Goal: Information Seeking & Learning: Learn about a topic

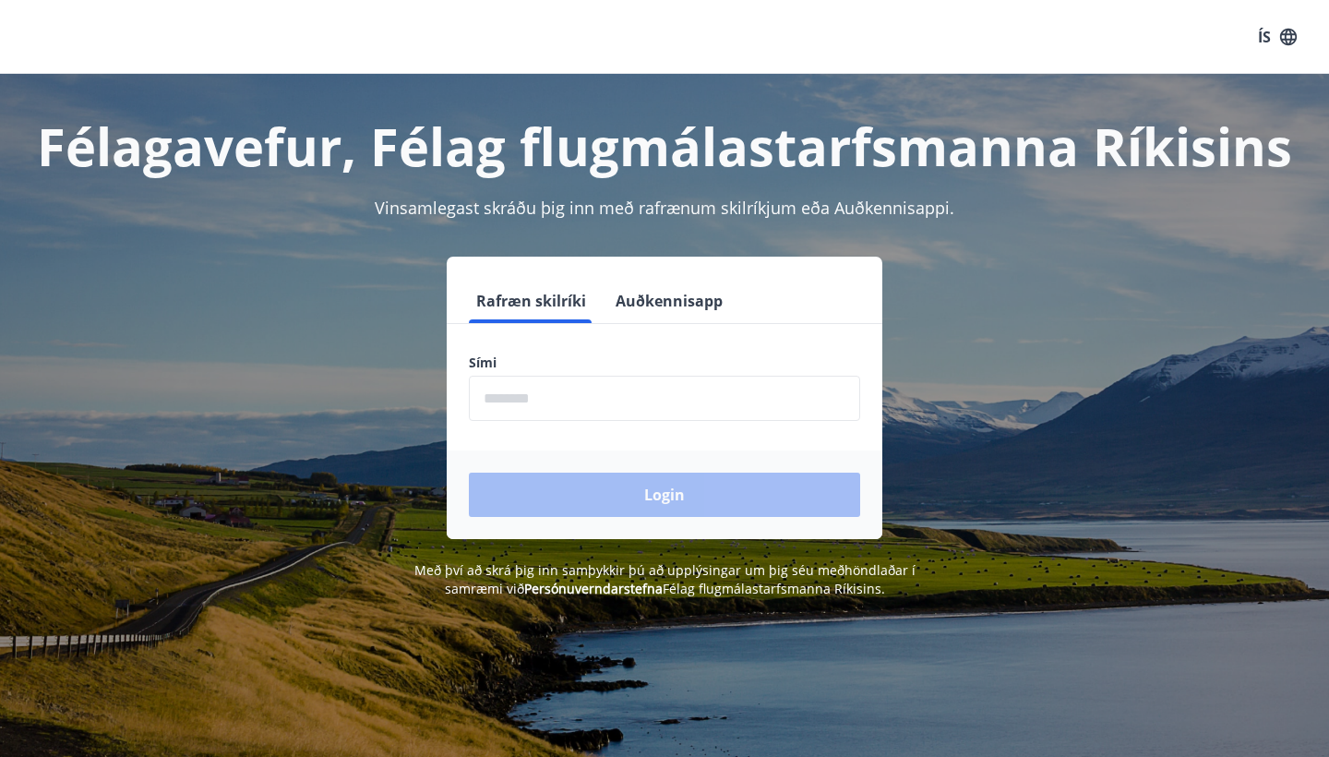
click at [547, 406] on input "phone" at bounding box center [664, 398] width 391 height 45
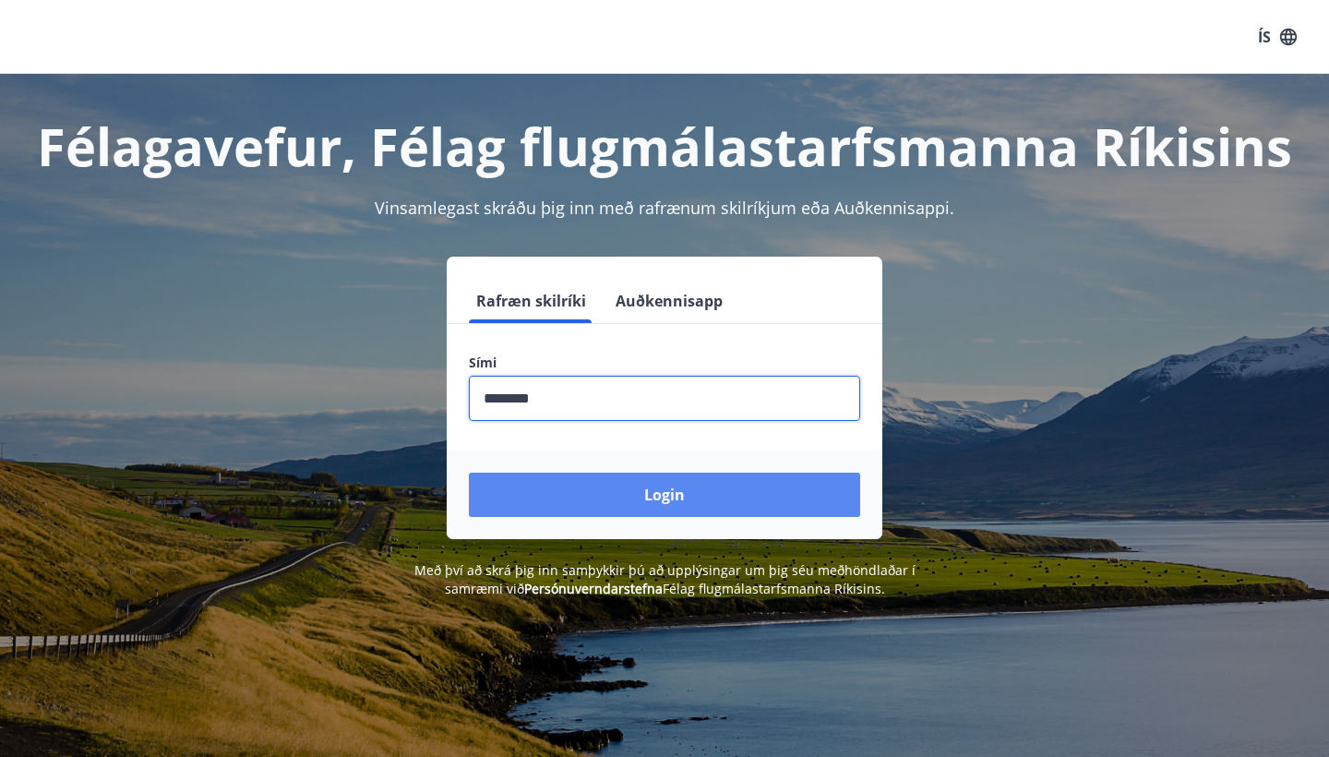
type input "********"
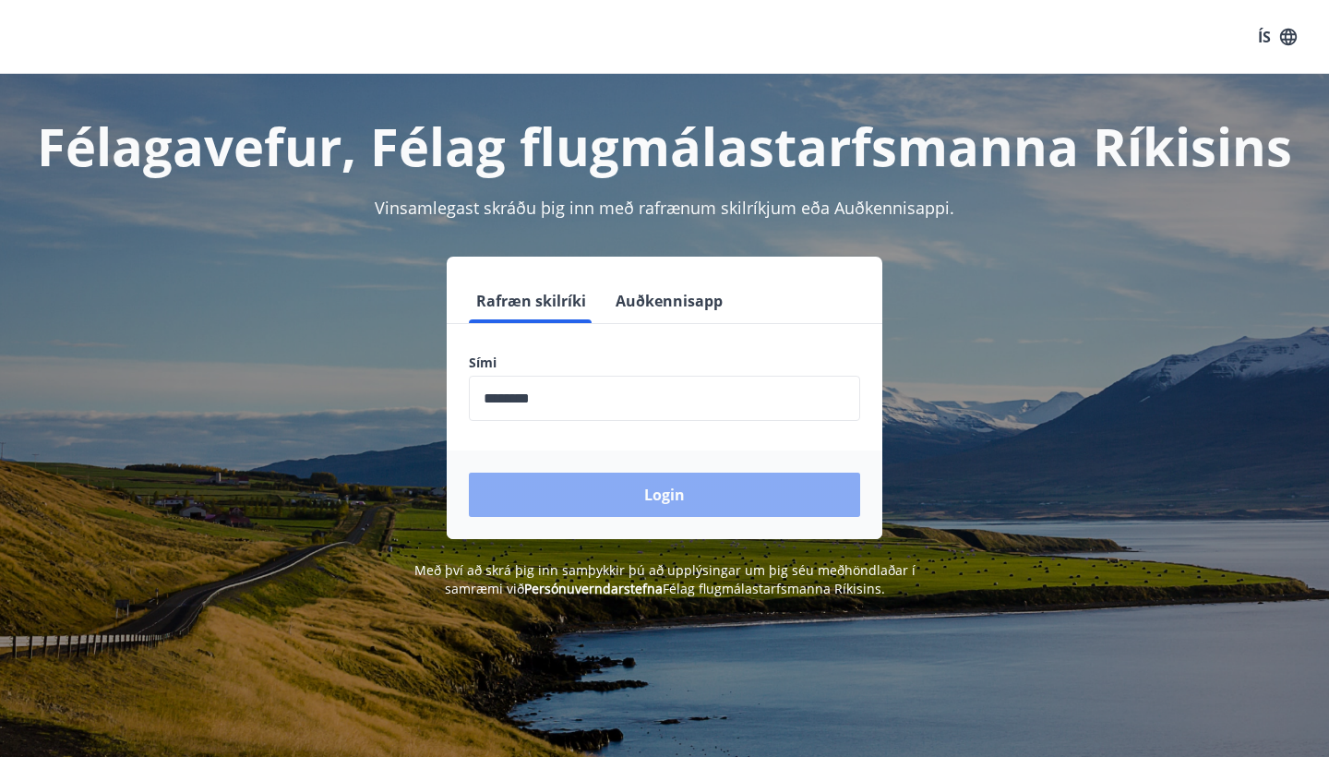
click at [576, 493] on button "Login" at bounding box center [664, 495] width 391 height 44
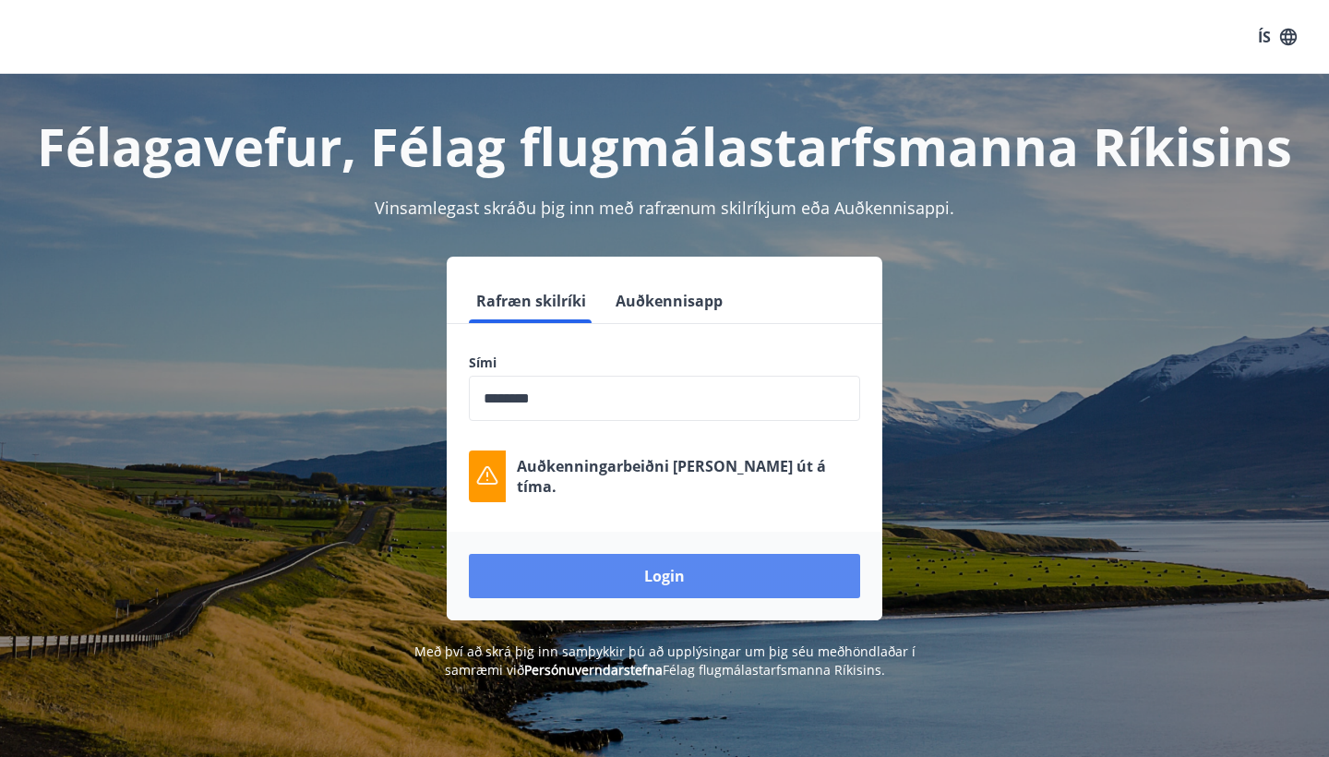
click at [587, 571] on button "Login" at bounding box center [664, 576] width 391 height 44
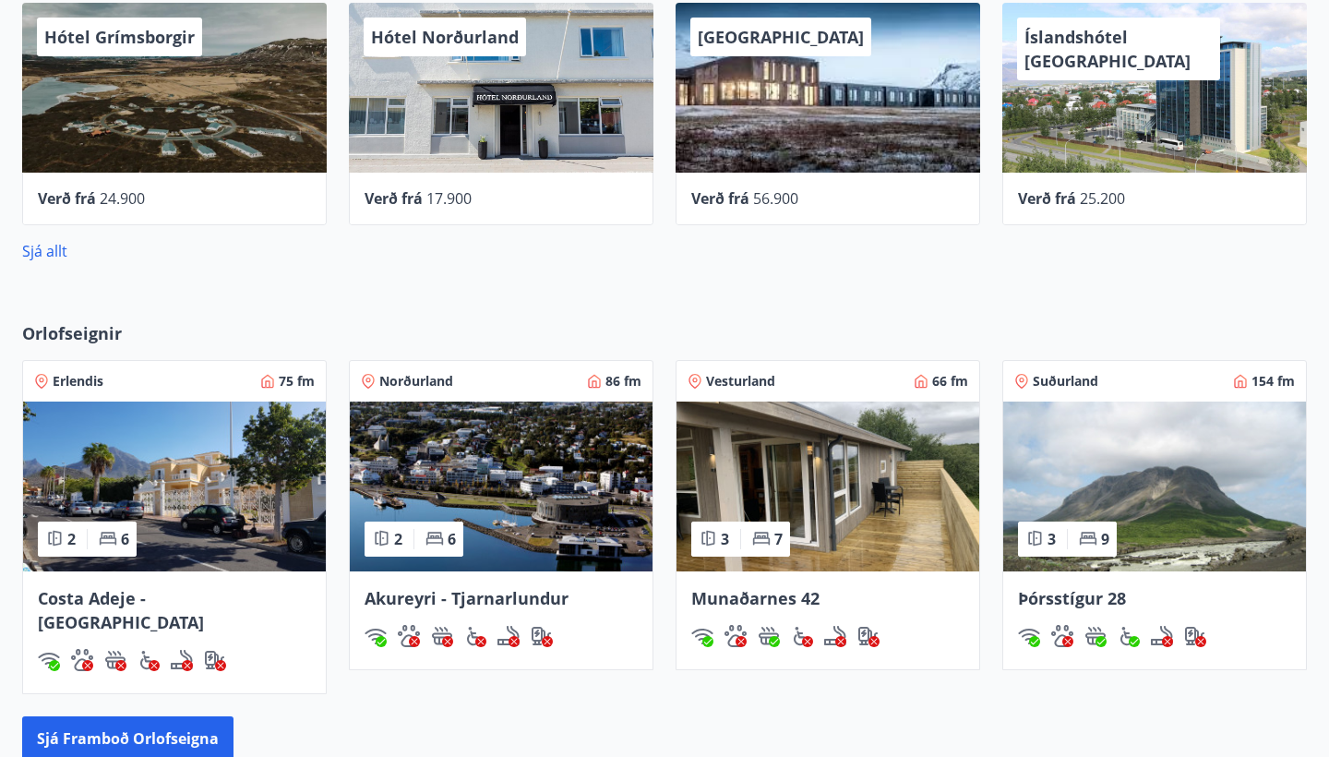
scroll to position [1022, 0]
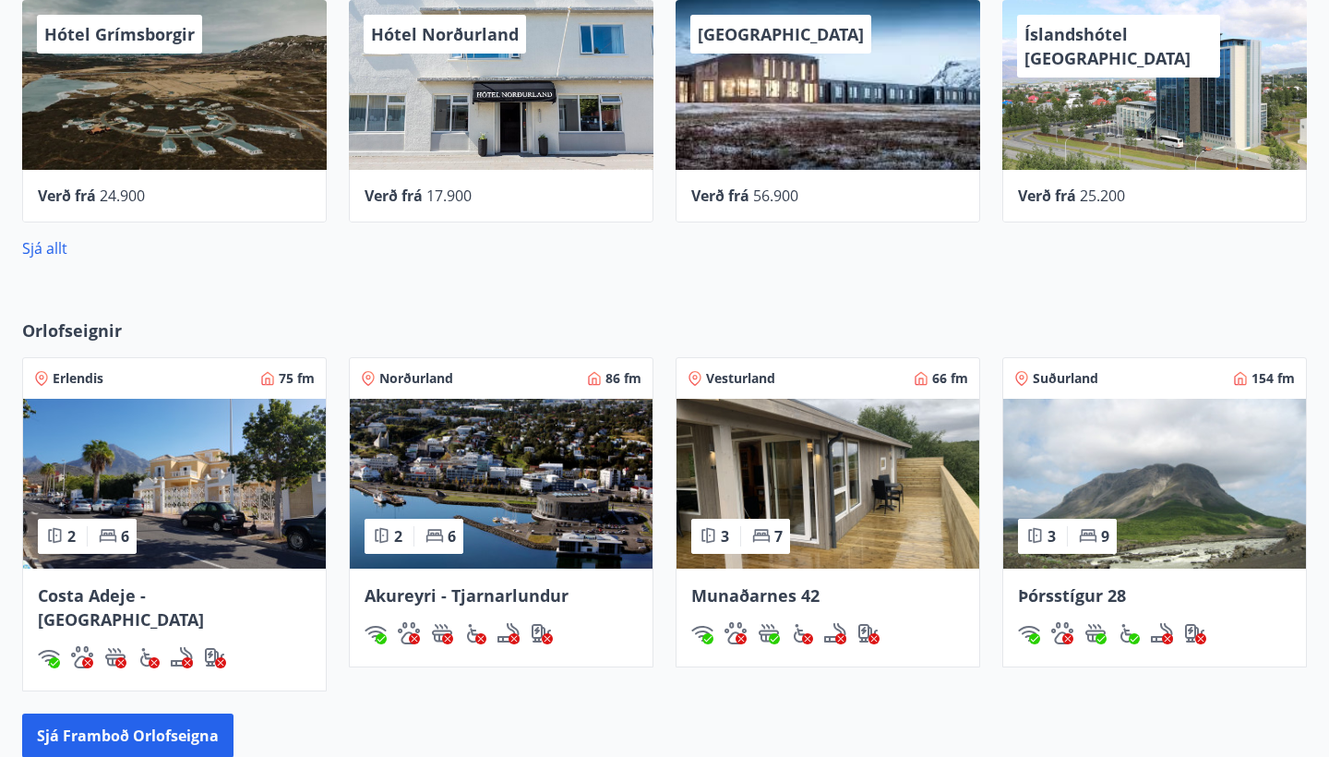
click at [260, 472] on img at bounding box center [174, 484] width 303 height 170
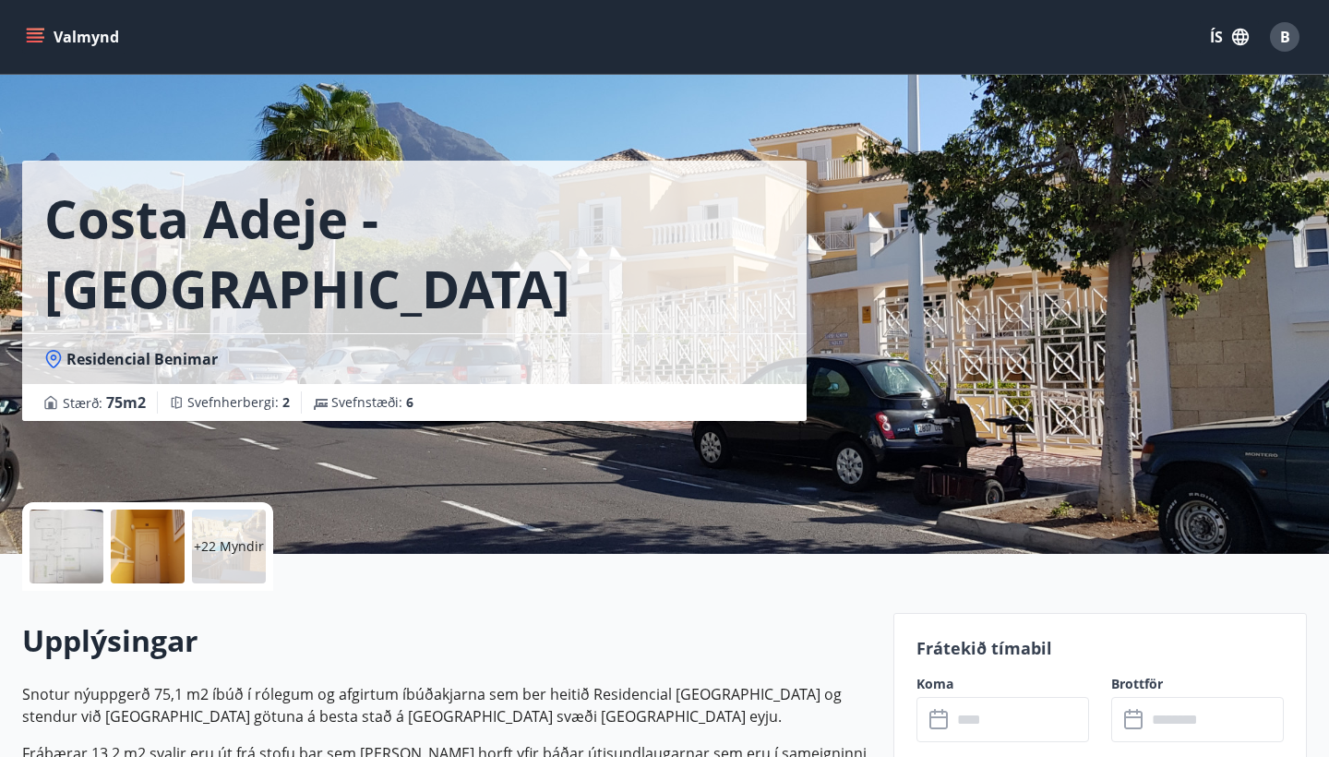
click at [207, 551] on p "+22 Myndir" at bounding box center [229, 546] width 70 height 18
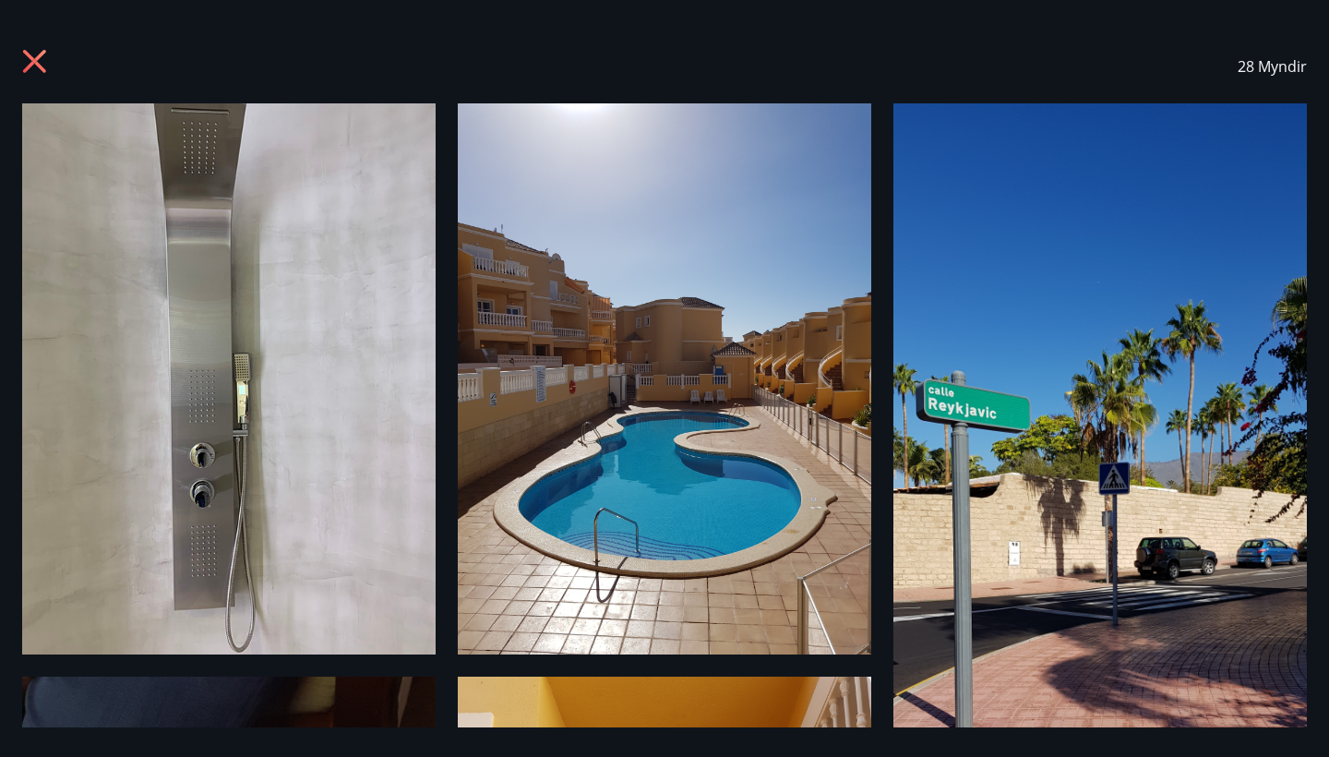
click at [335, 433] on img at bounding box center [229, 378] width 414 height 551
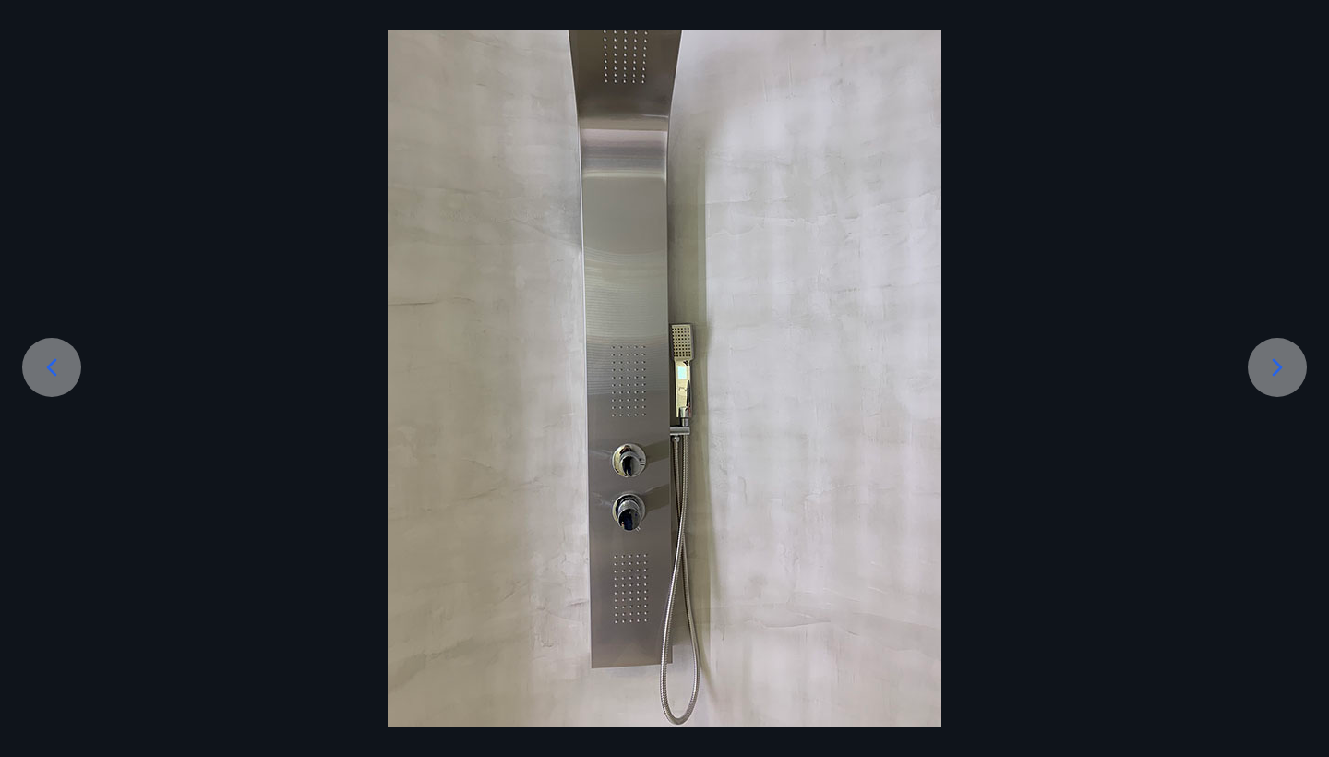
scroll to position [114, 0]
click at [1278, 363] on icon at bounding box center [1278, 368] width 10 height 18
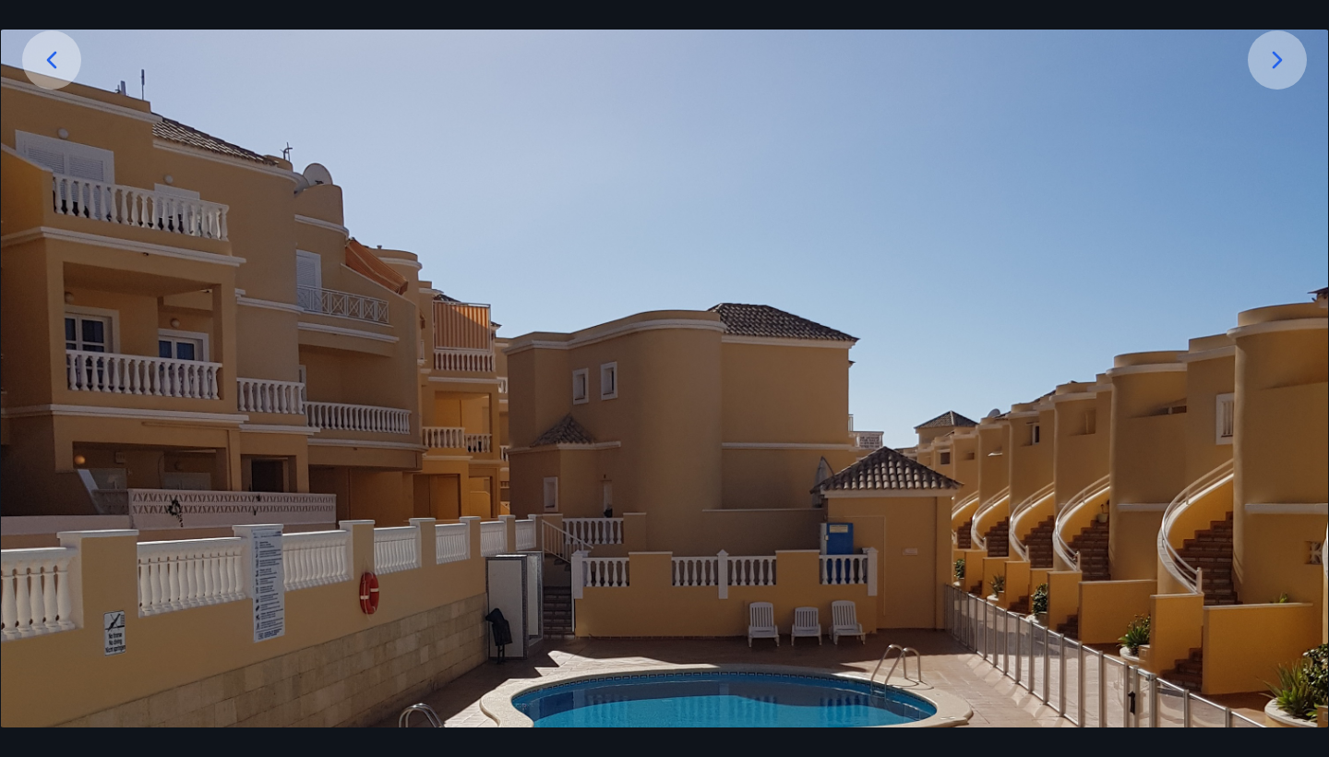
scroll to position [389, 0]
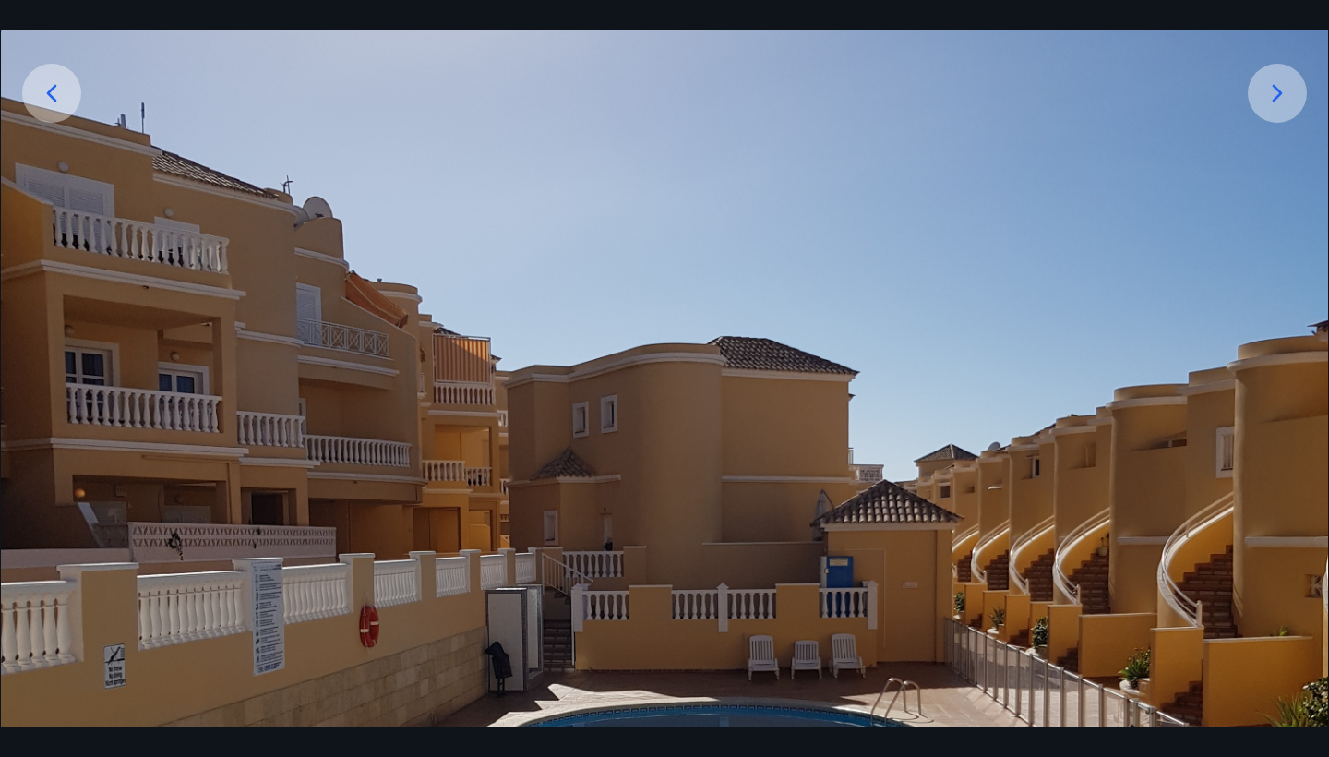
click at [1295, 94] on div at bounding box center [1277, 93] width 59 height 59
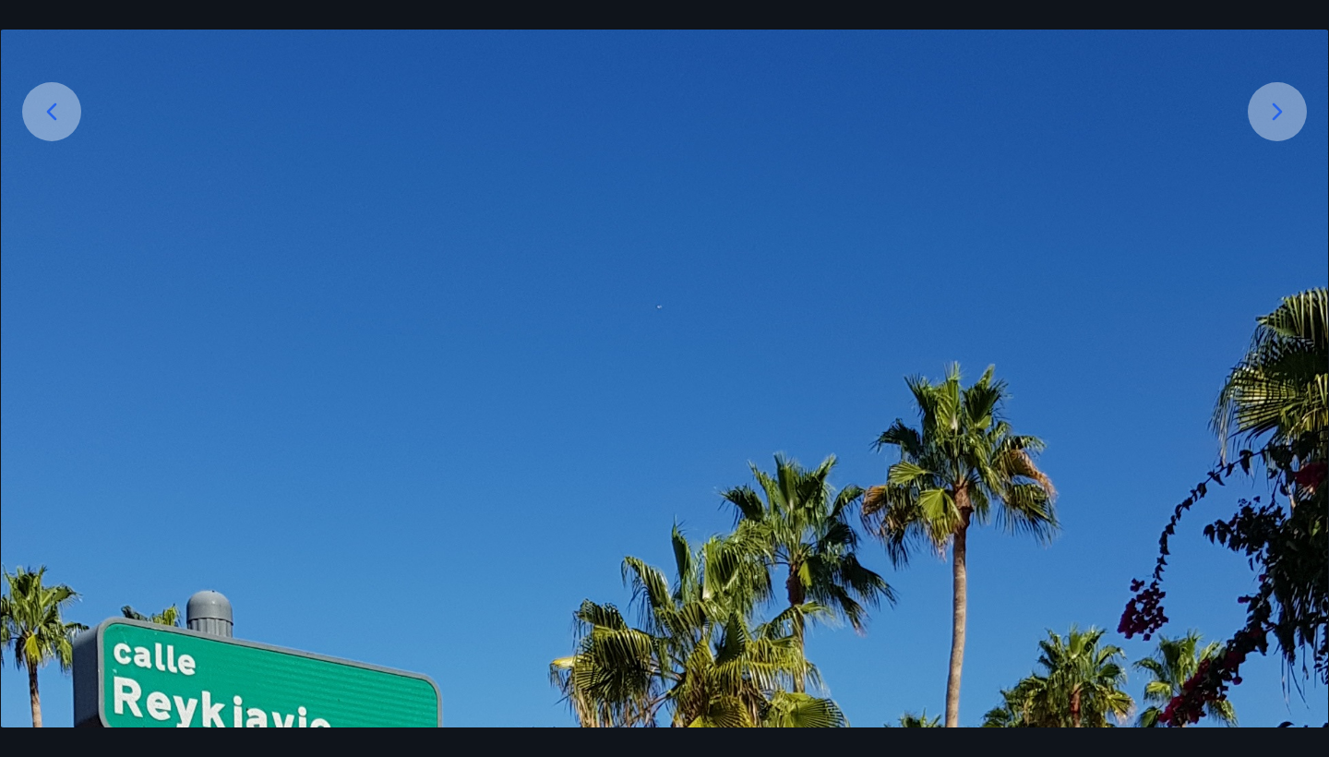
scroll to position [294, 0]
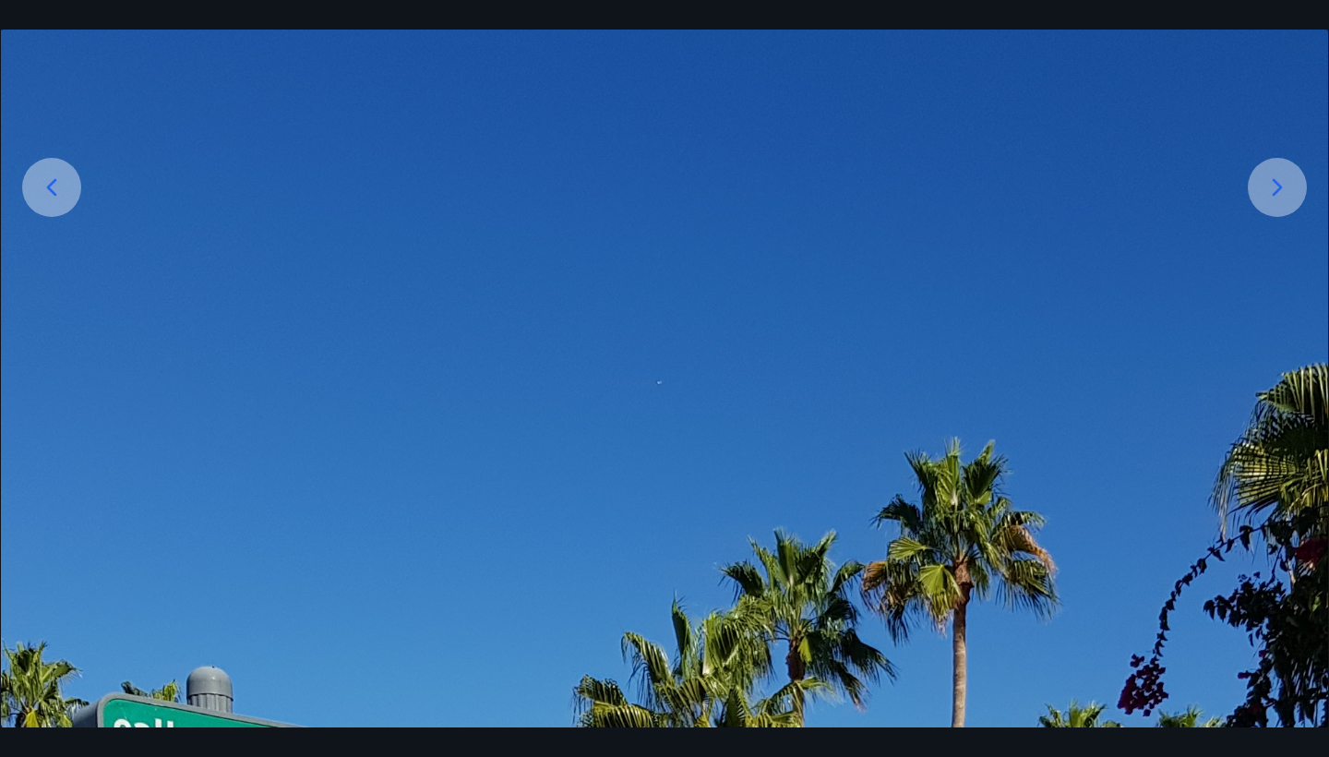
click at [1267, 188] on icon at bounding box center [1278, 188] width 30 height 30
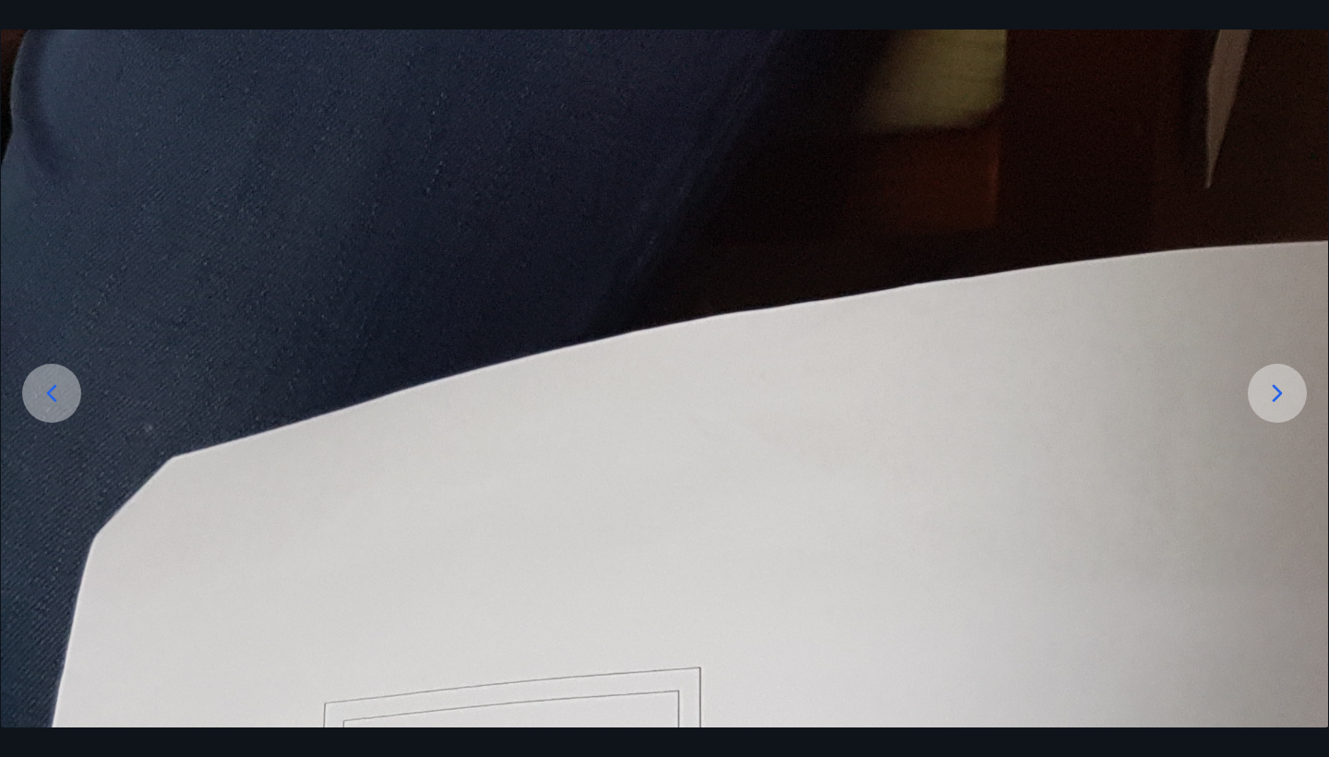
scroll to position [79, 0]
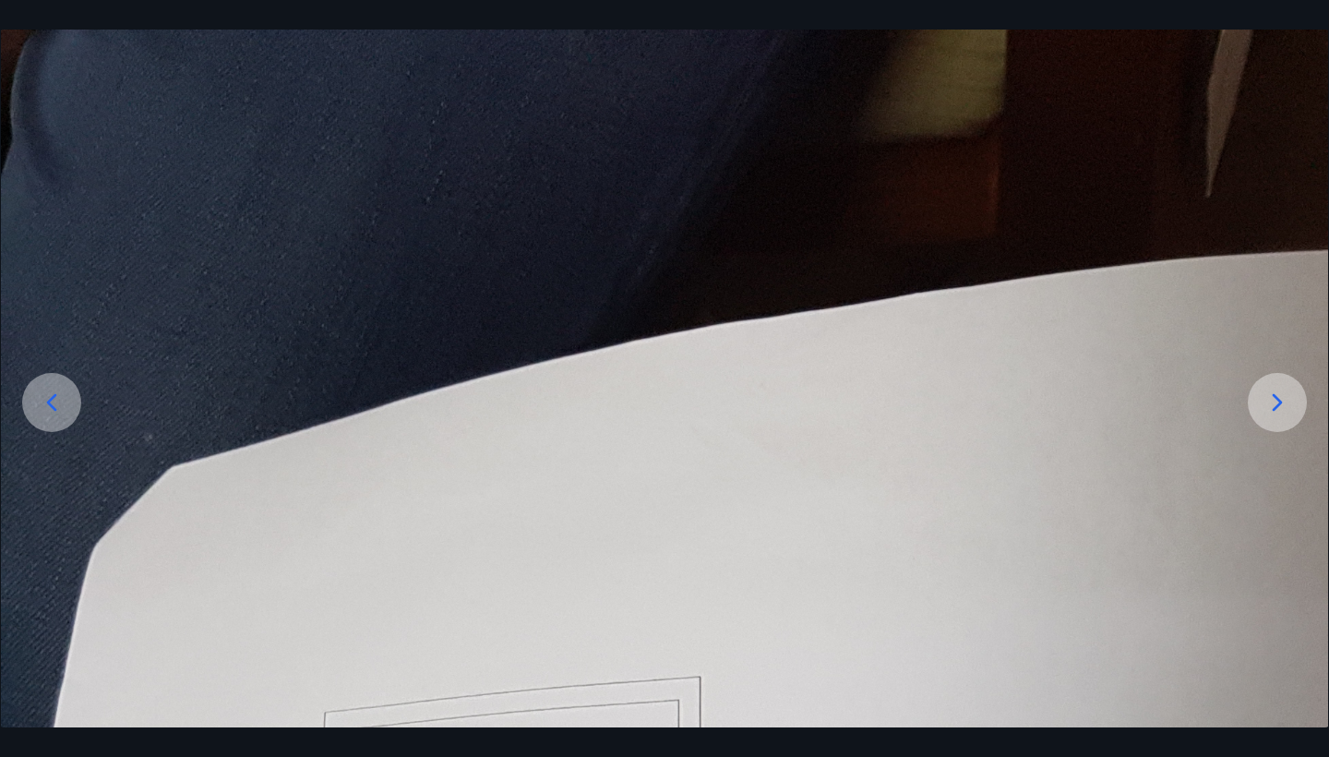
click at [1264, 392] on icon at bounding box center [1278, 403] width 30 height 30
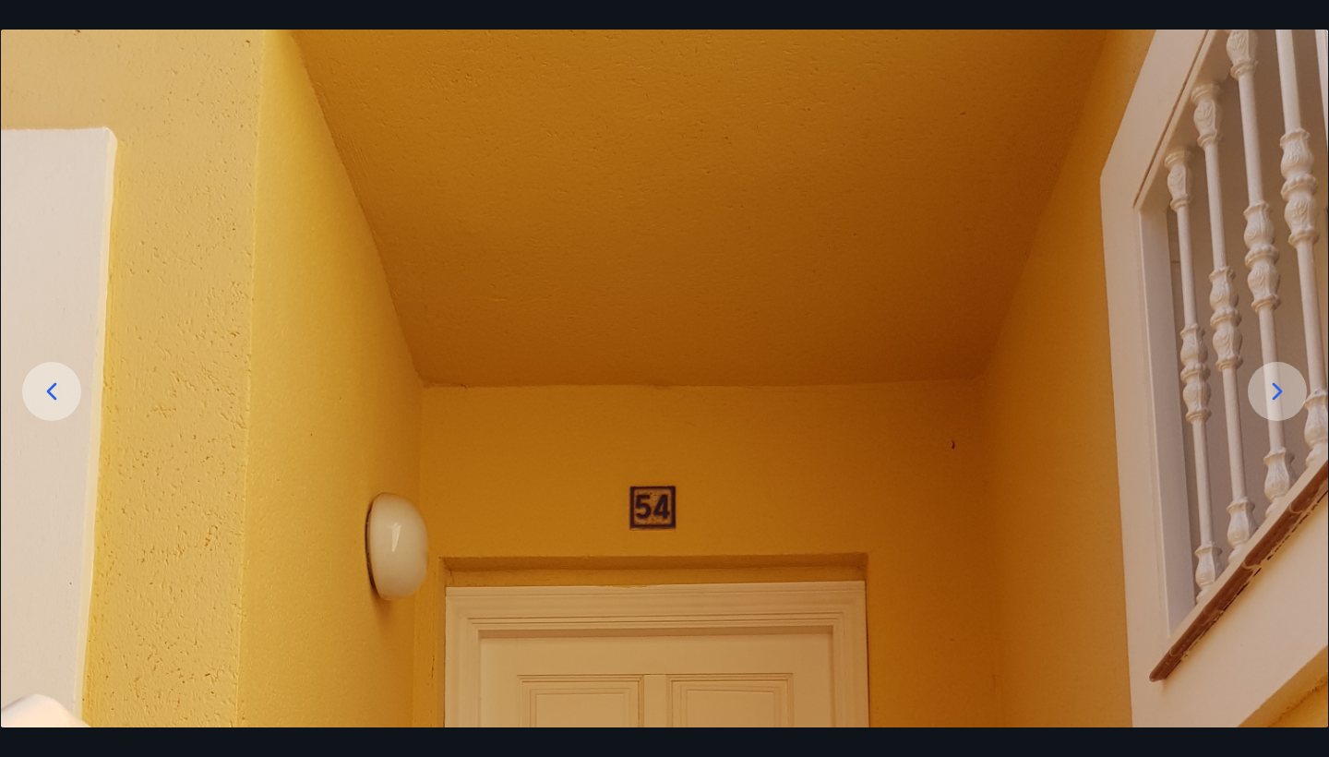
scroll to position [92, 0]
click at [1255, 390] on div at bounding box center [1277, 389] width 59 height 59
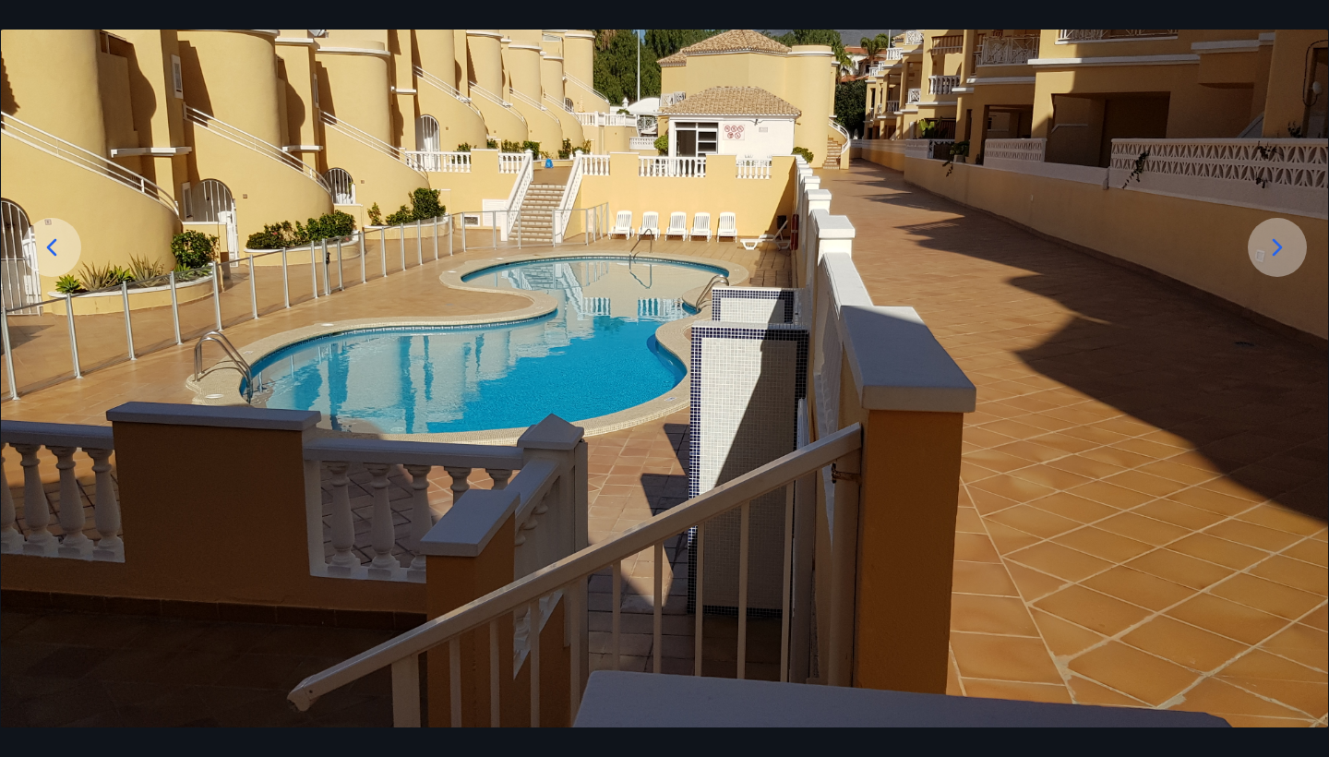
scroll to position [233, 0]
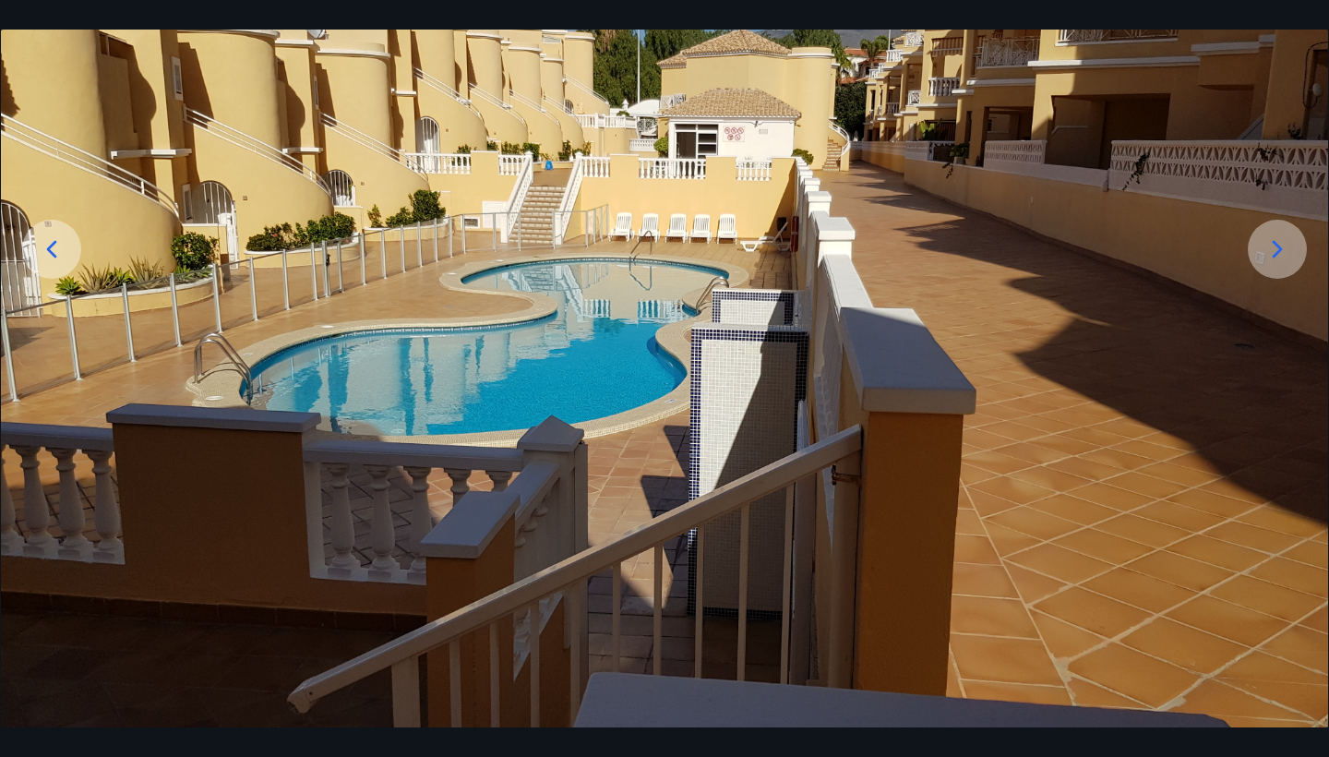
click at [1298, 268] on div at bounding box center [1277, 249] width 59 height 59
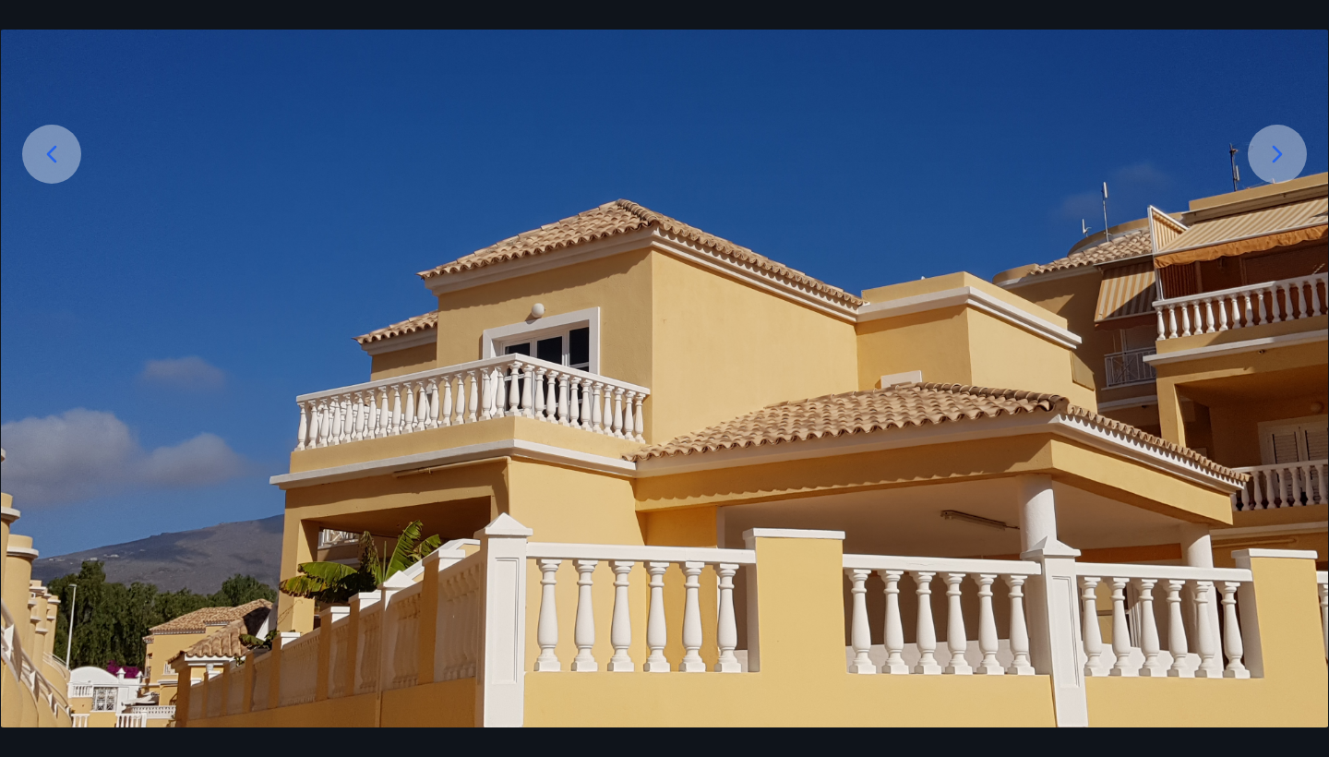
scroll to position [325, 0]
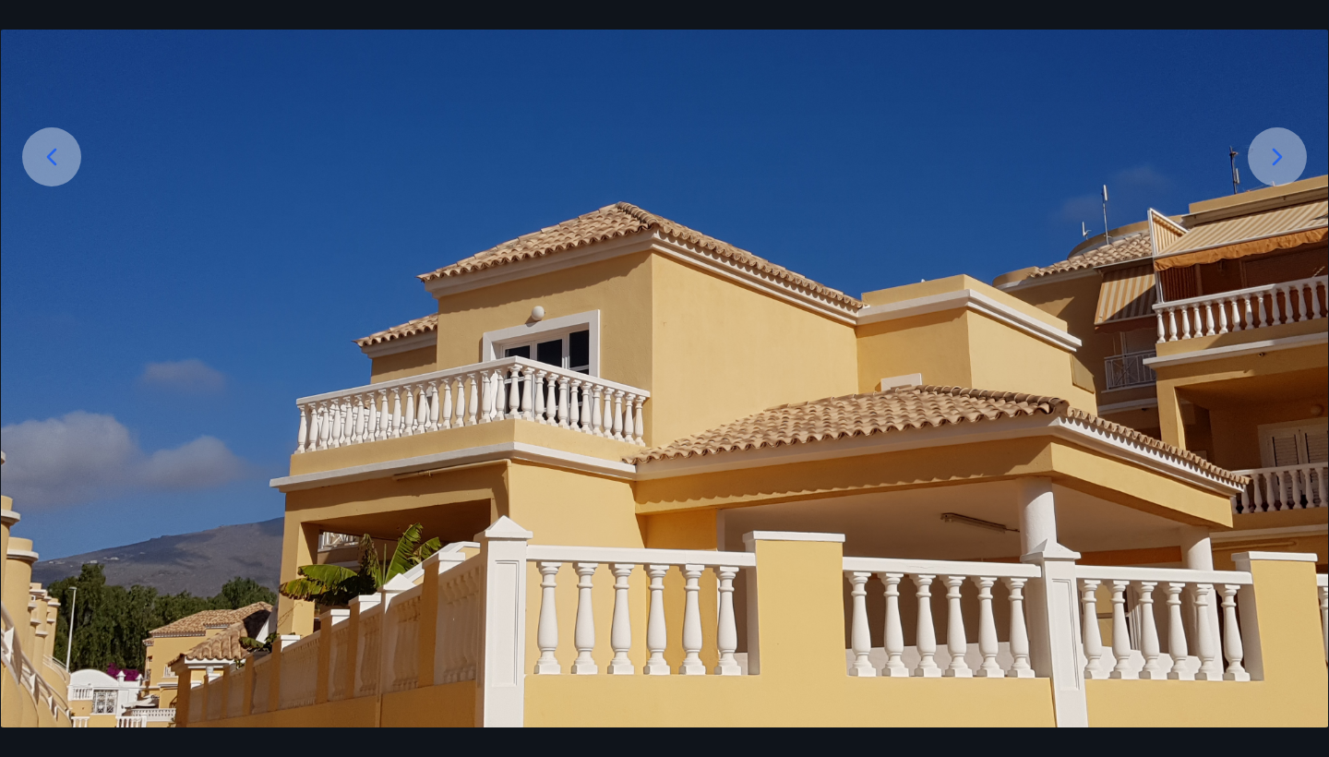
click at [1252, 168] on div at bounding box center [1277, 156] width 59 height 59
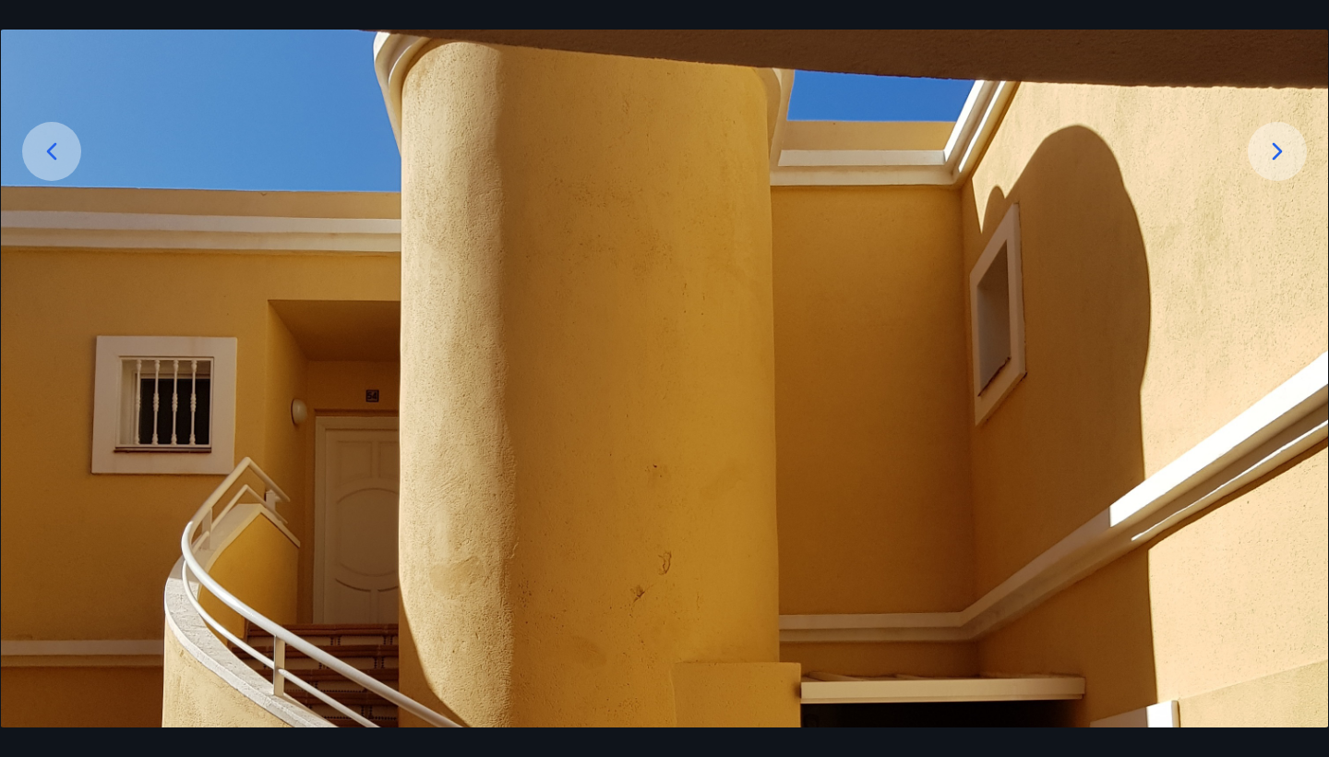
scroll to position [324, 0]
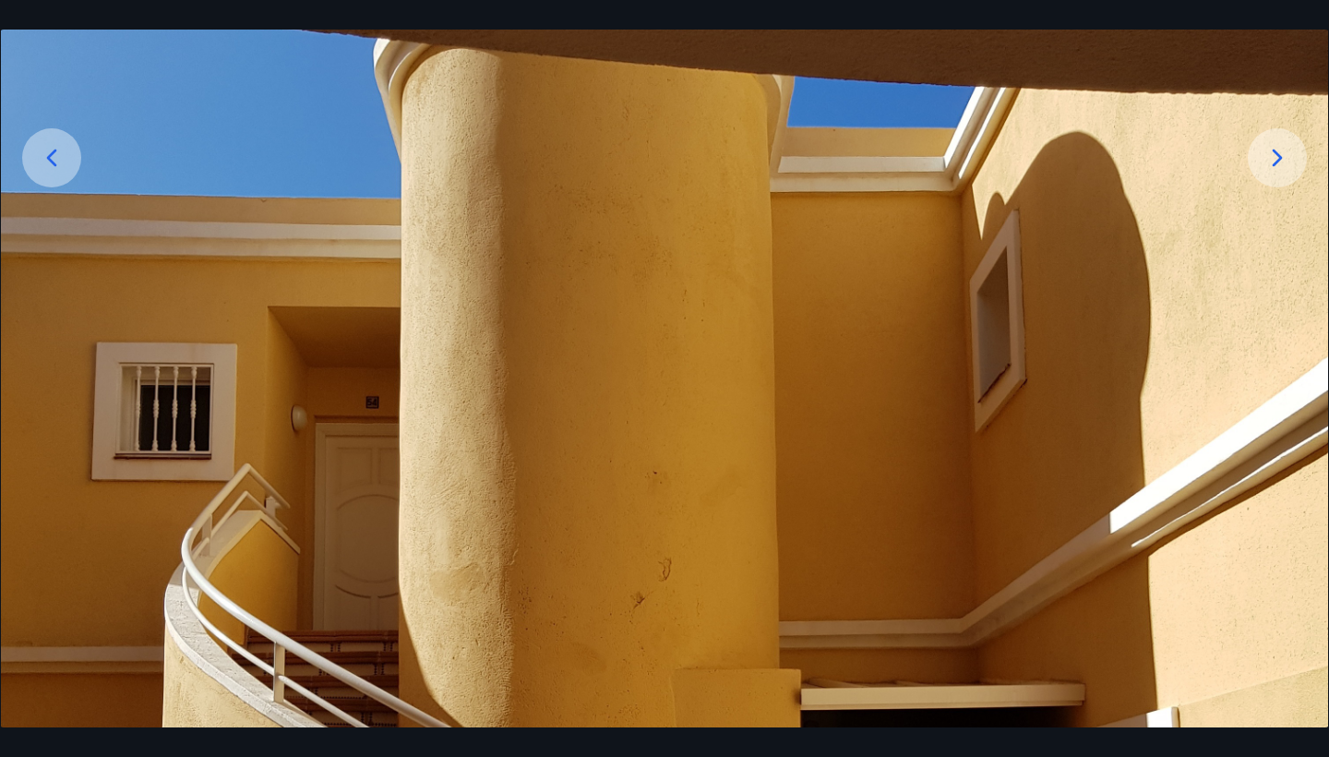
click at [1267, 159] on icon at bounding box center [1278, 158] width 30 height 30
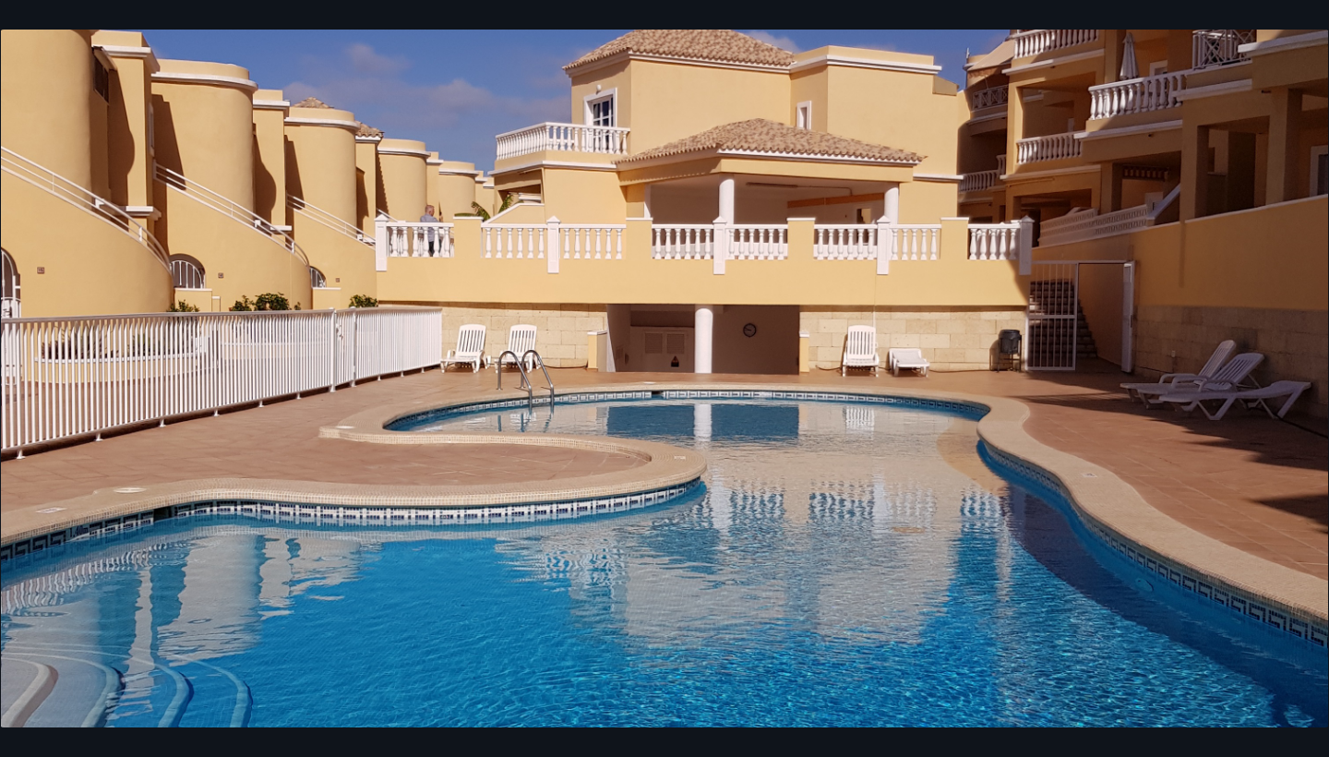
scroll to position [628, 0]
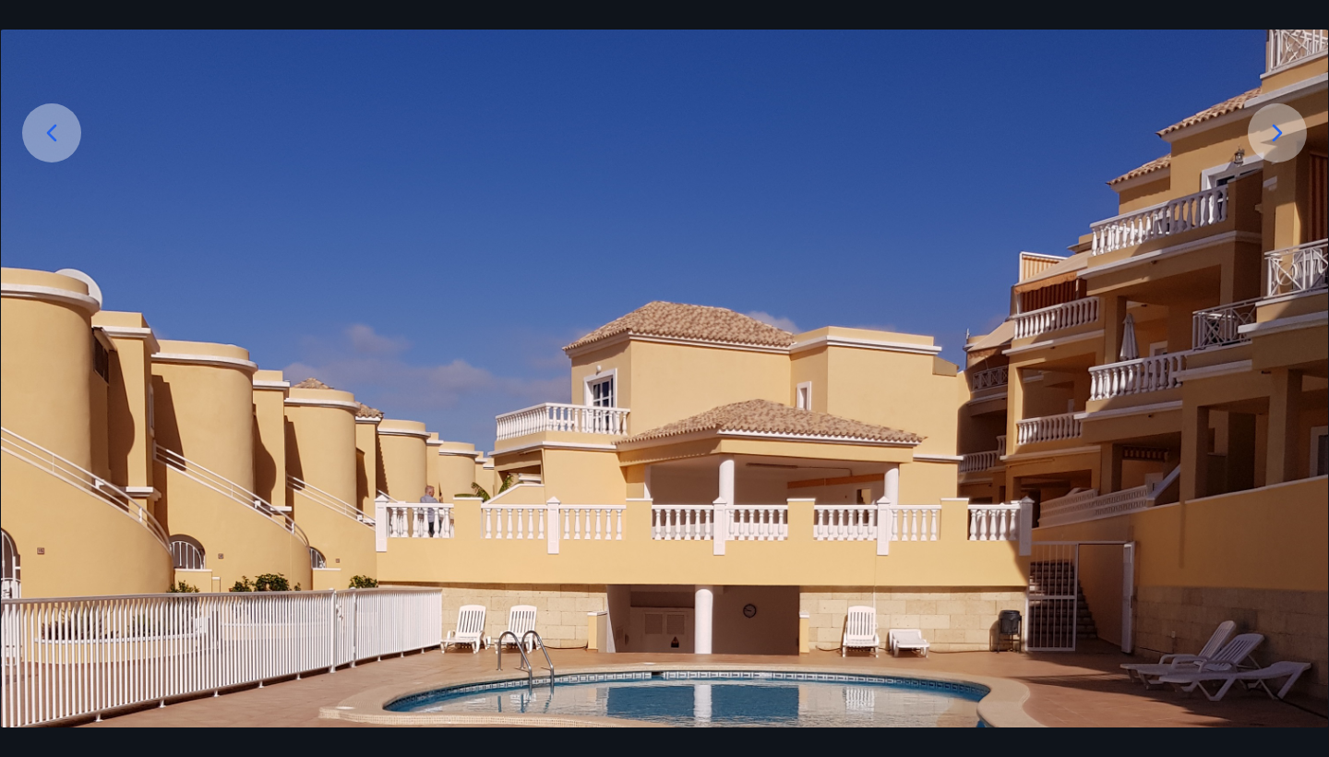
click at [1285, 155] on div at bounding box center [1277, 132] width 59 height 59
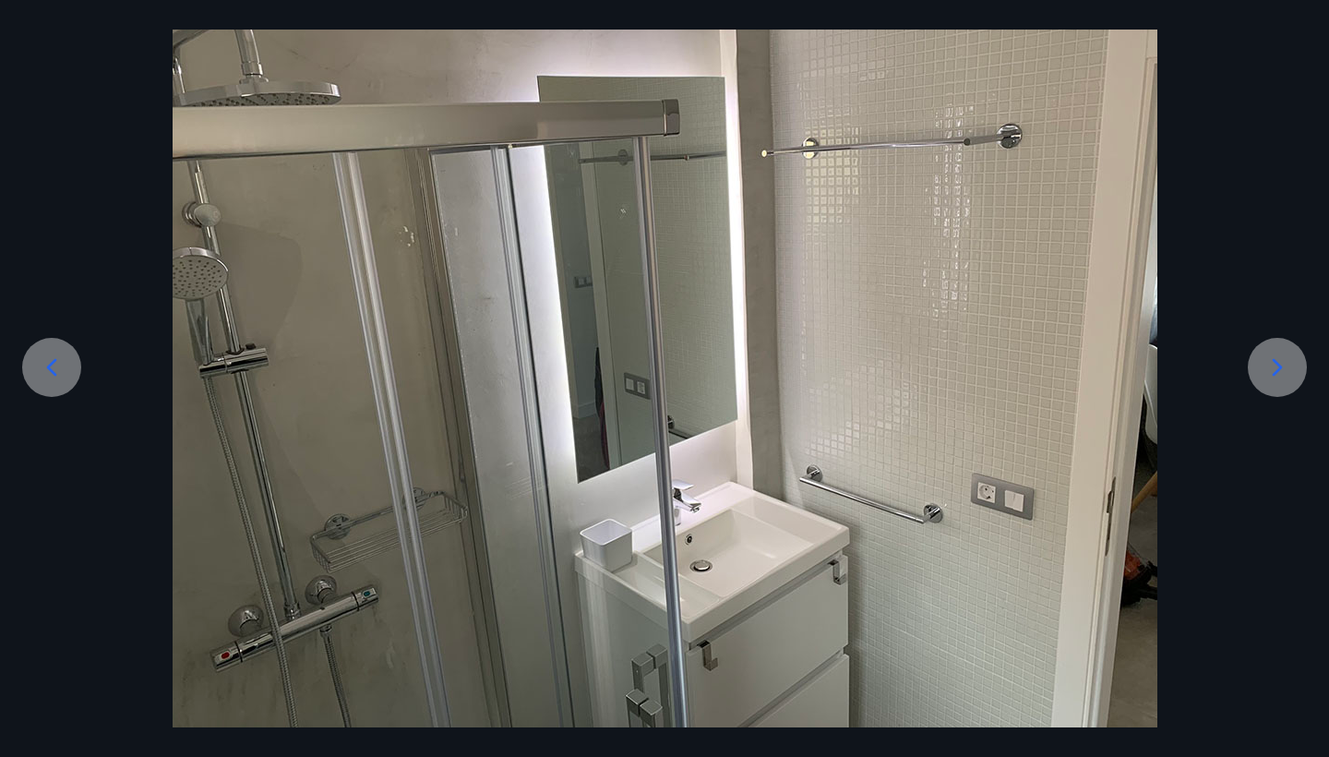
scroll to position [114, 0]
click at [1280, 387] on div at bounding box center [1277, 367] width 59 height 59
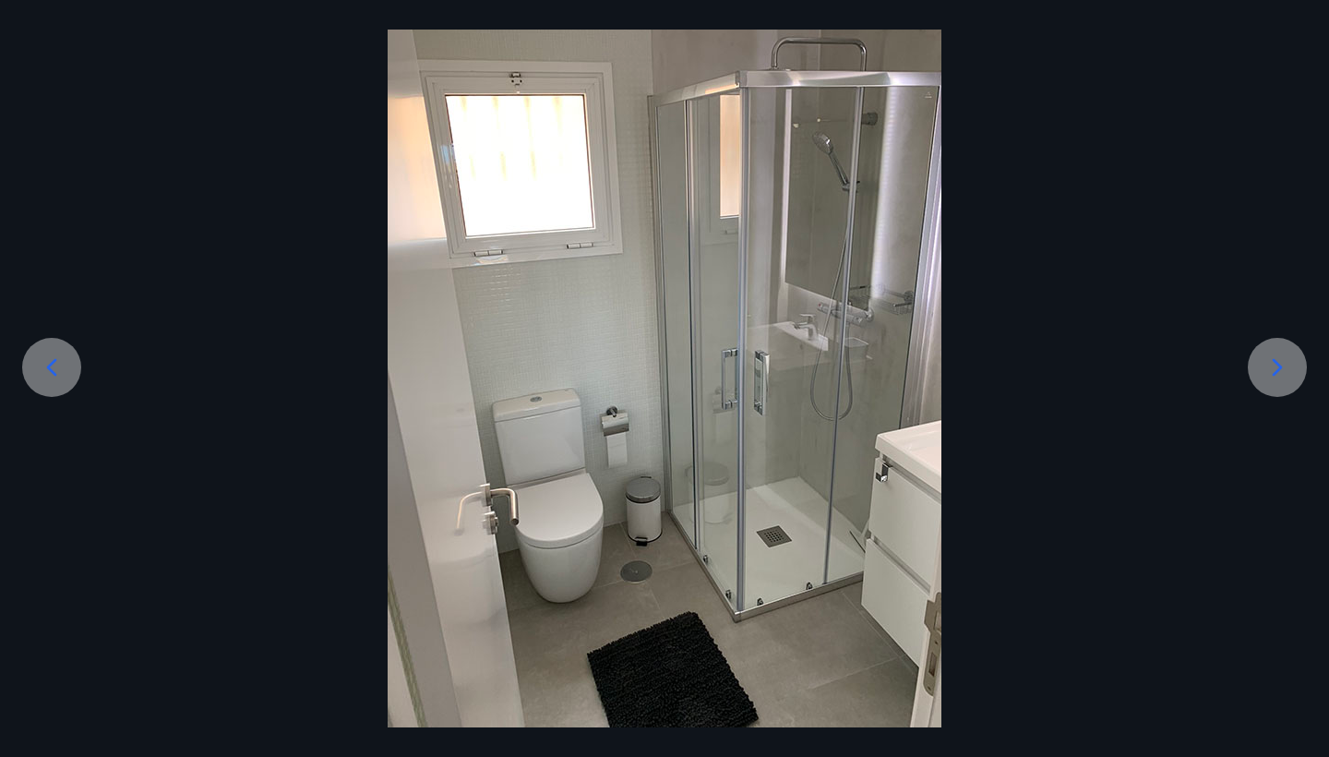
click at [1258, 369] on div at bounding box center [1277, 367] width 59 height 59
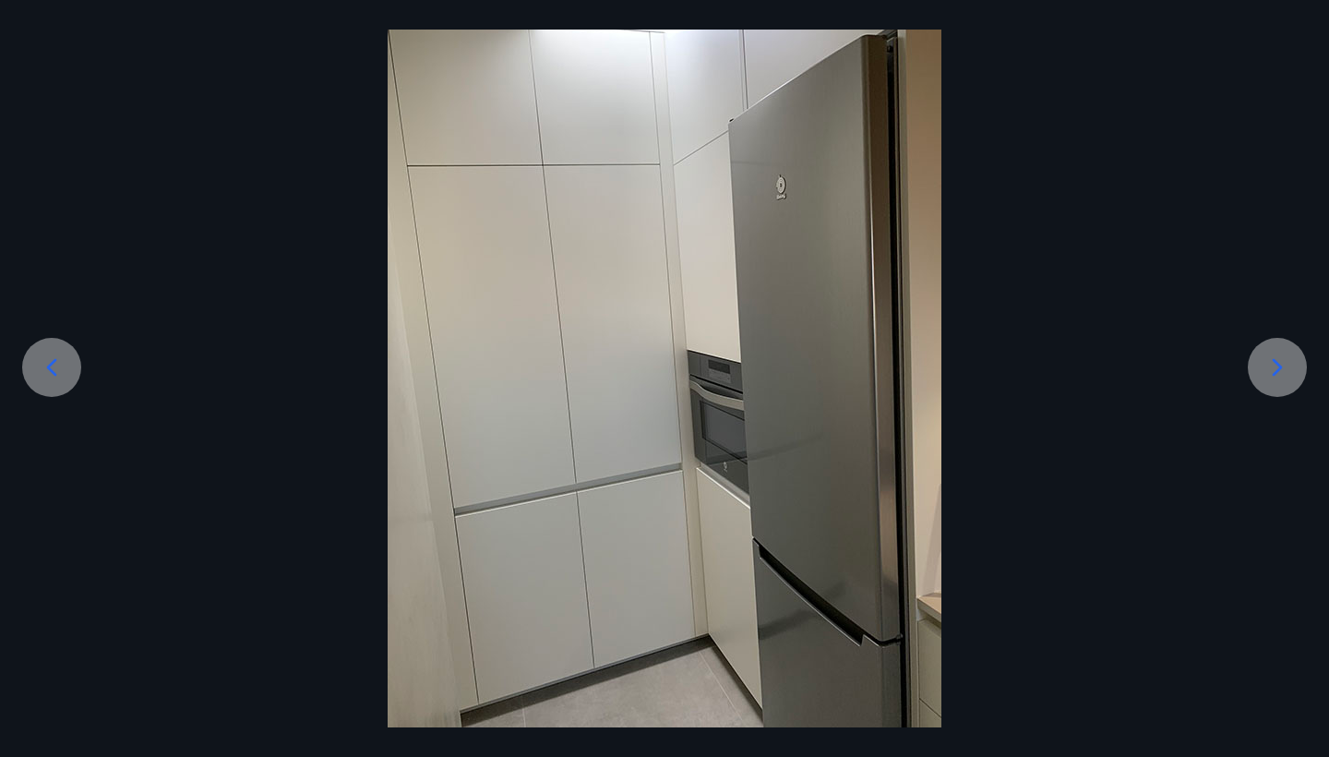
click at [1271, 379] on icon at bounding box center [1278, 368] width 30 height 30
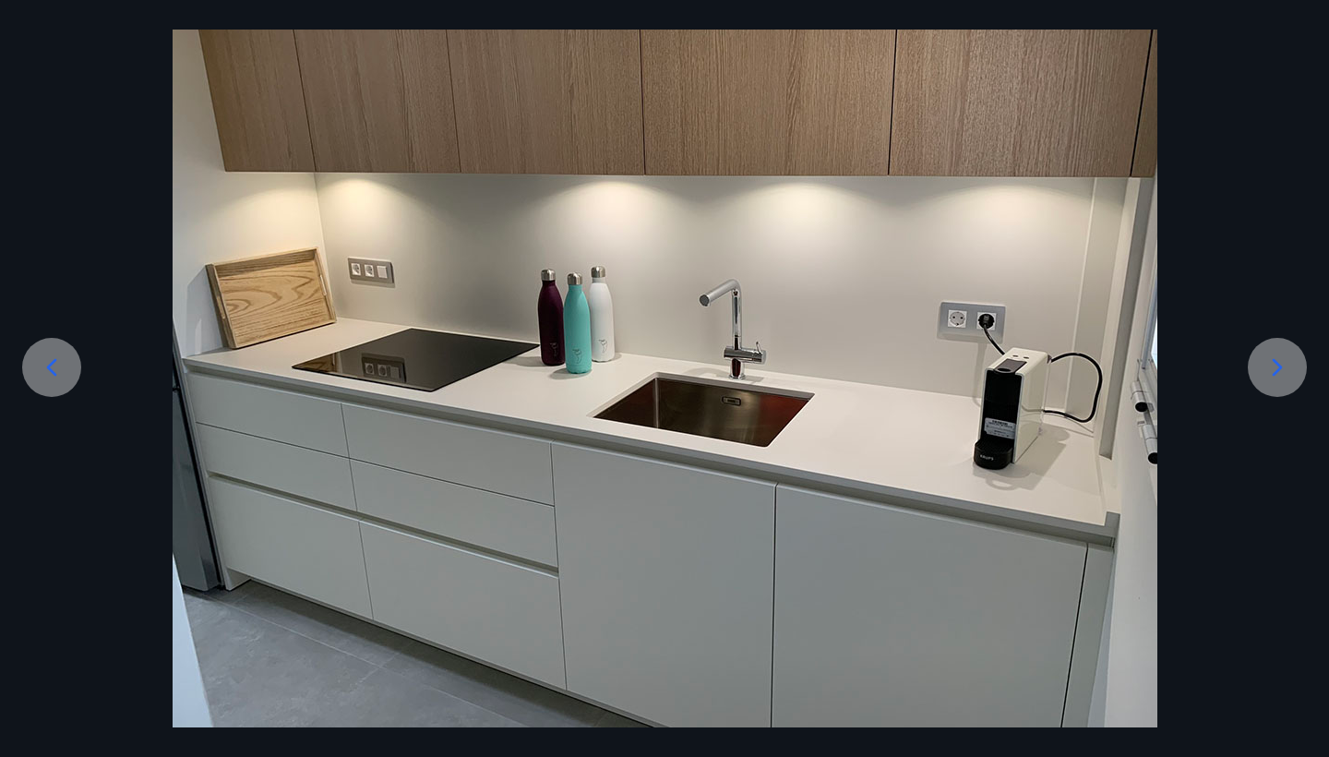
click at [1271, 379] on icon at bounding box center [1278, 368] width 30 height 30
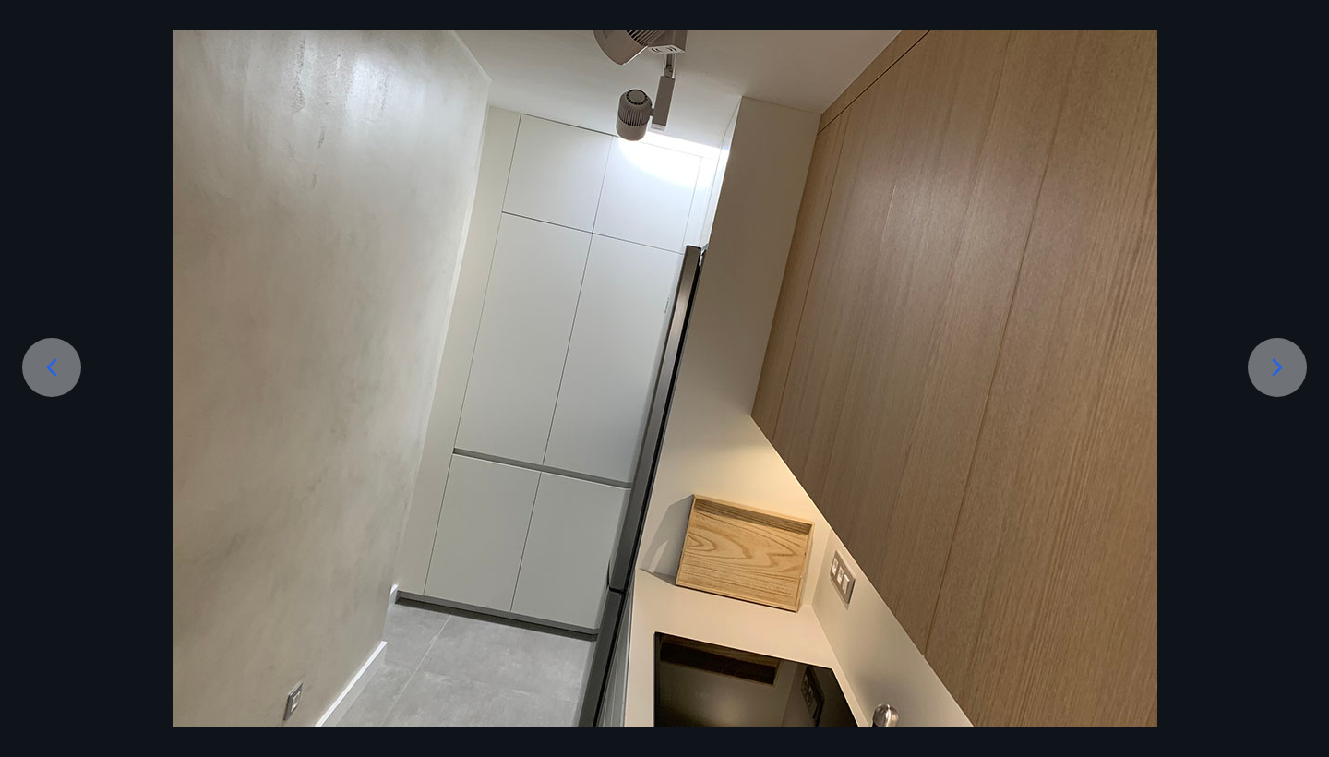
click at [1264, 372] on icon at bounding box center [1278, 368] width 30 height 30
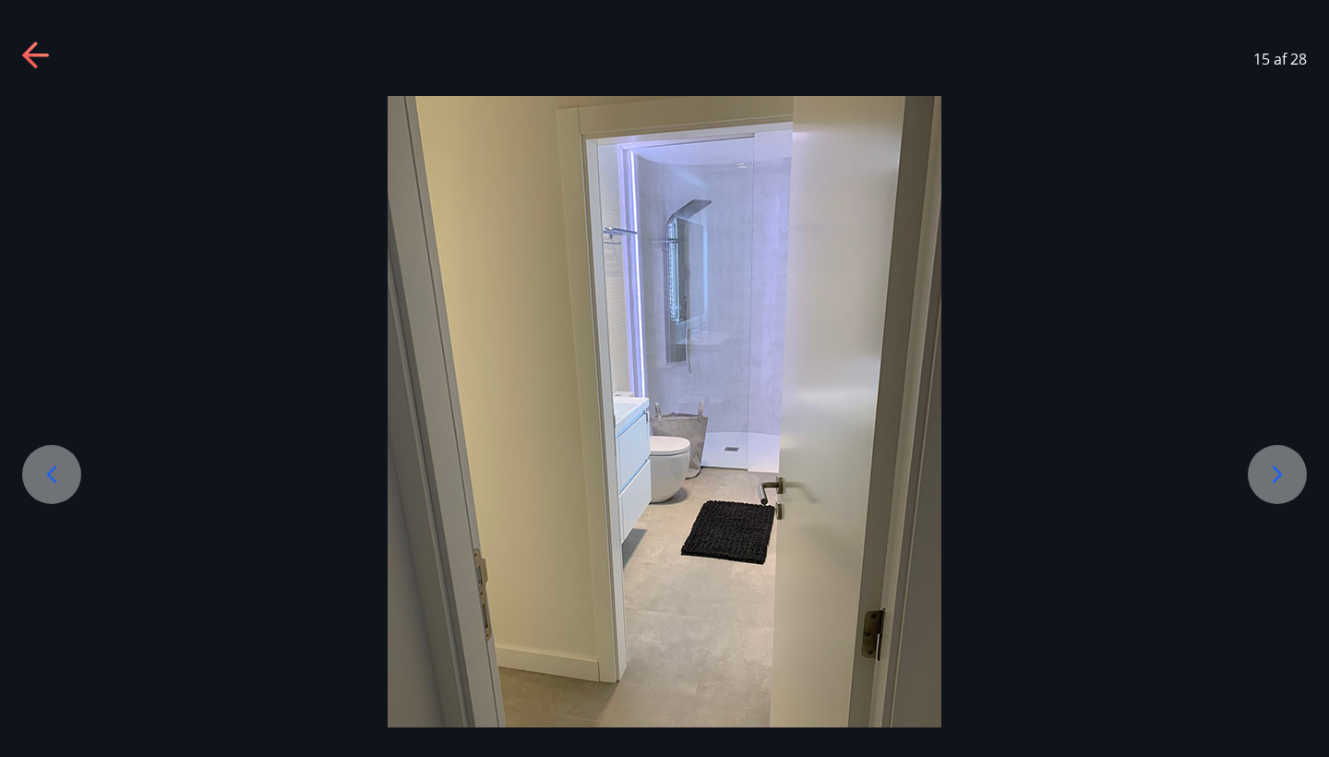
scroll to position [0, 0]
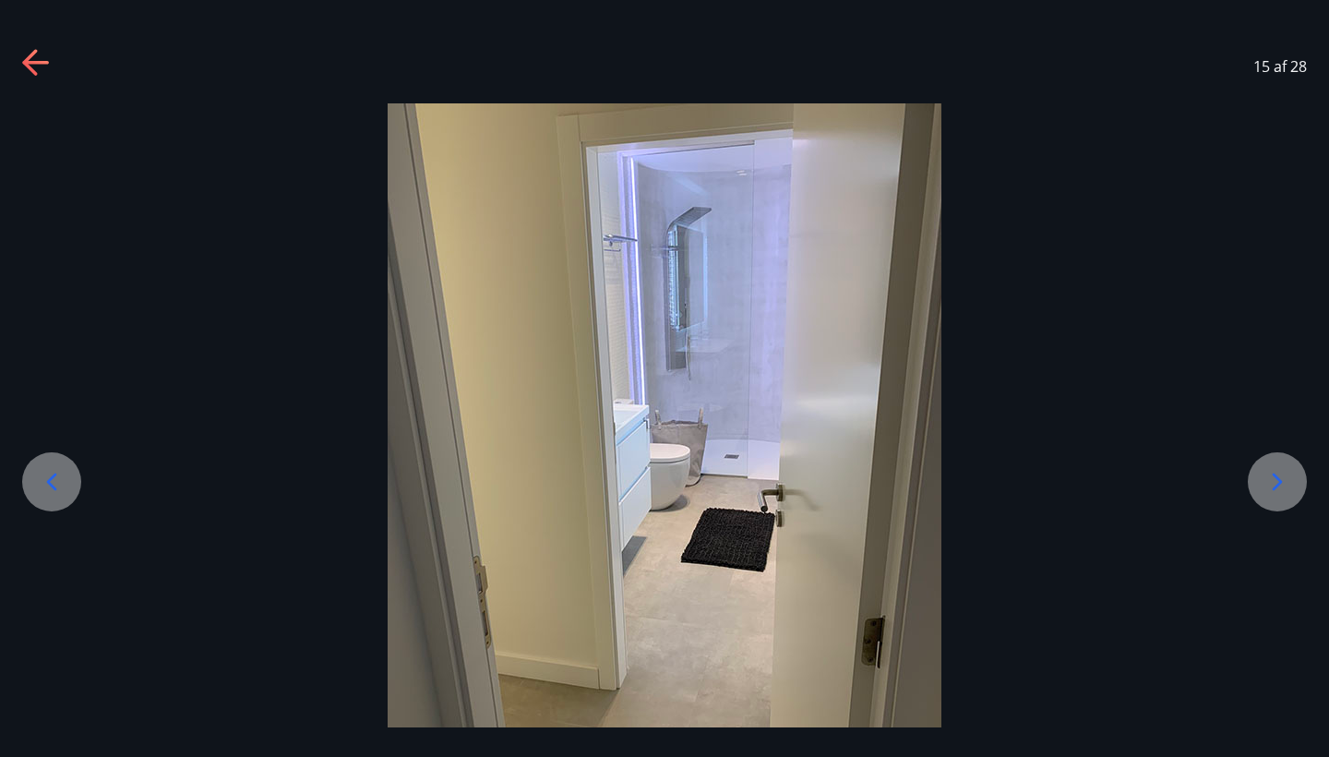
click at [1291, 477] on icon at bounding box center [1278, 482] width 30 height 30
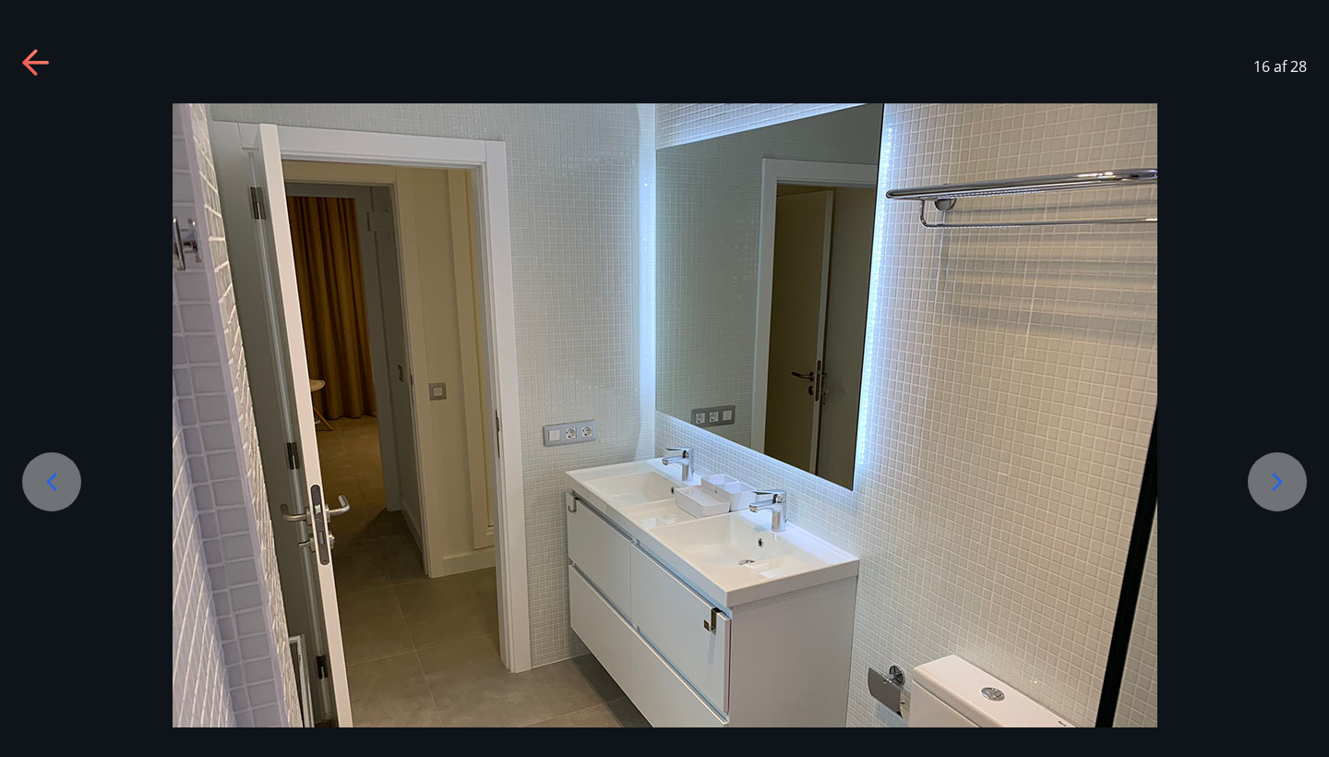
click at [1292, 494] on icon at bounding box center [1278, 482] width 30 height 30
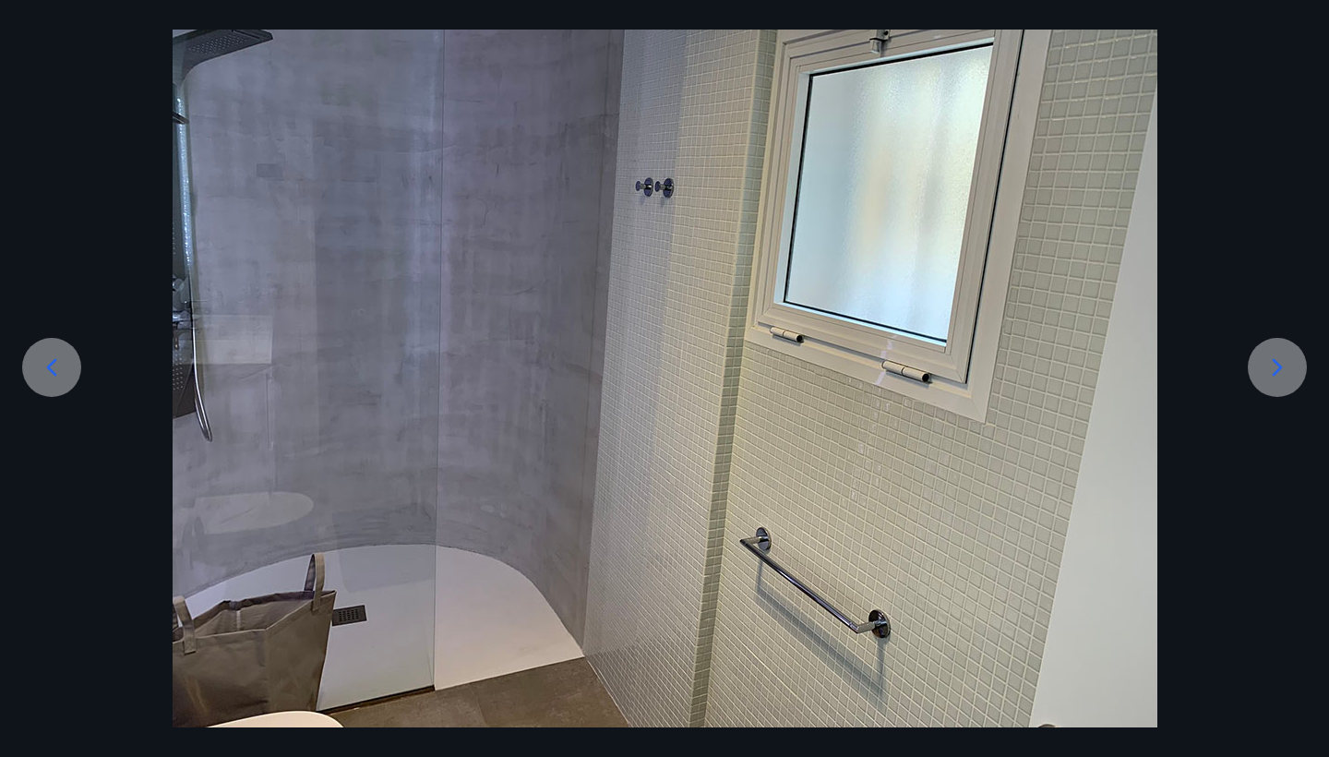
scroll to position [114, 0]
click at [1268, 398] on div at bounding box center [664, 358] width 1329 height 739
click at [1279, 379] on icon at bounding box center [1278, 368] width 30 height 30
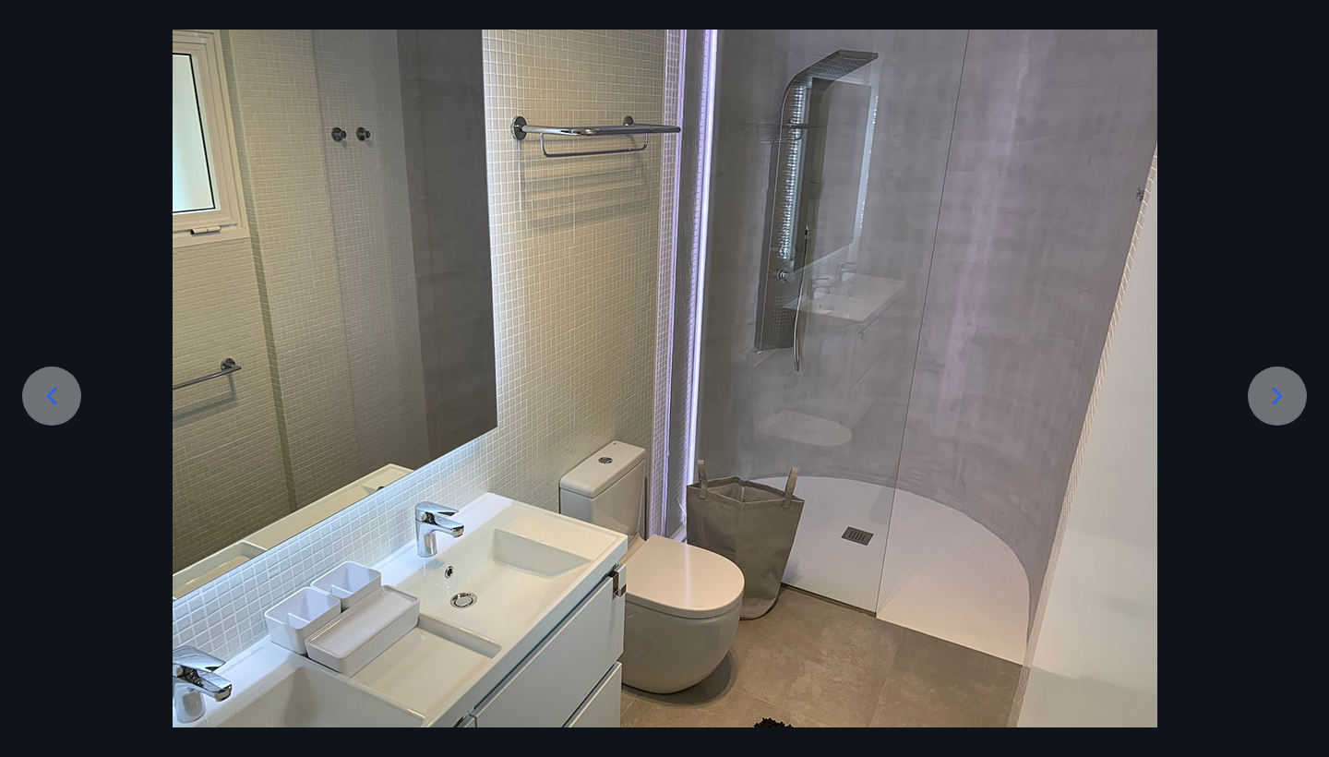
scroll to position [102, 0]
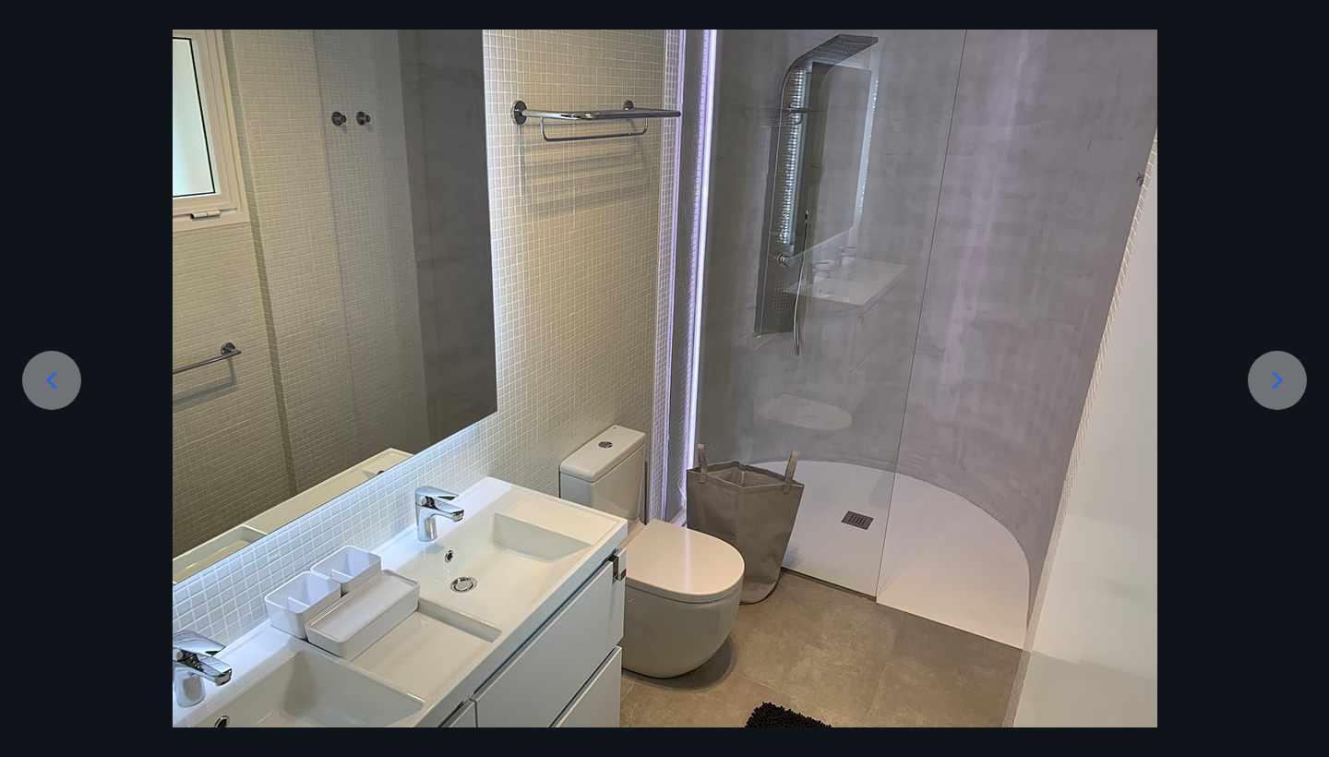
click at [1271, 386] on icon at bounding box center [1278, 381] width 30 height 30
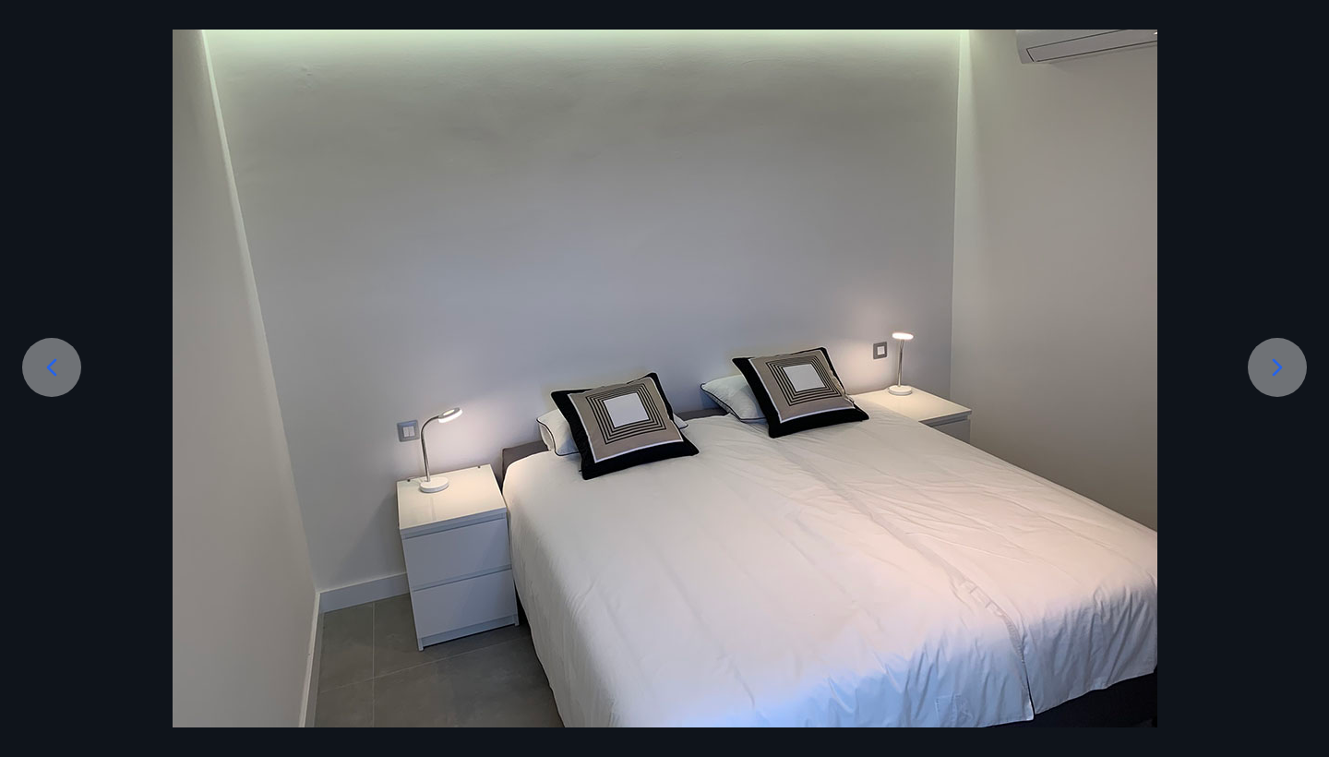
scroll to position [114, 0]
click at [1282, 373] on icon at bounding box center [1278, 368] width 30 height 30
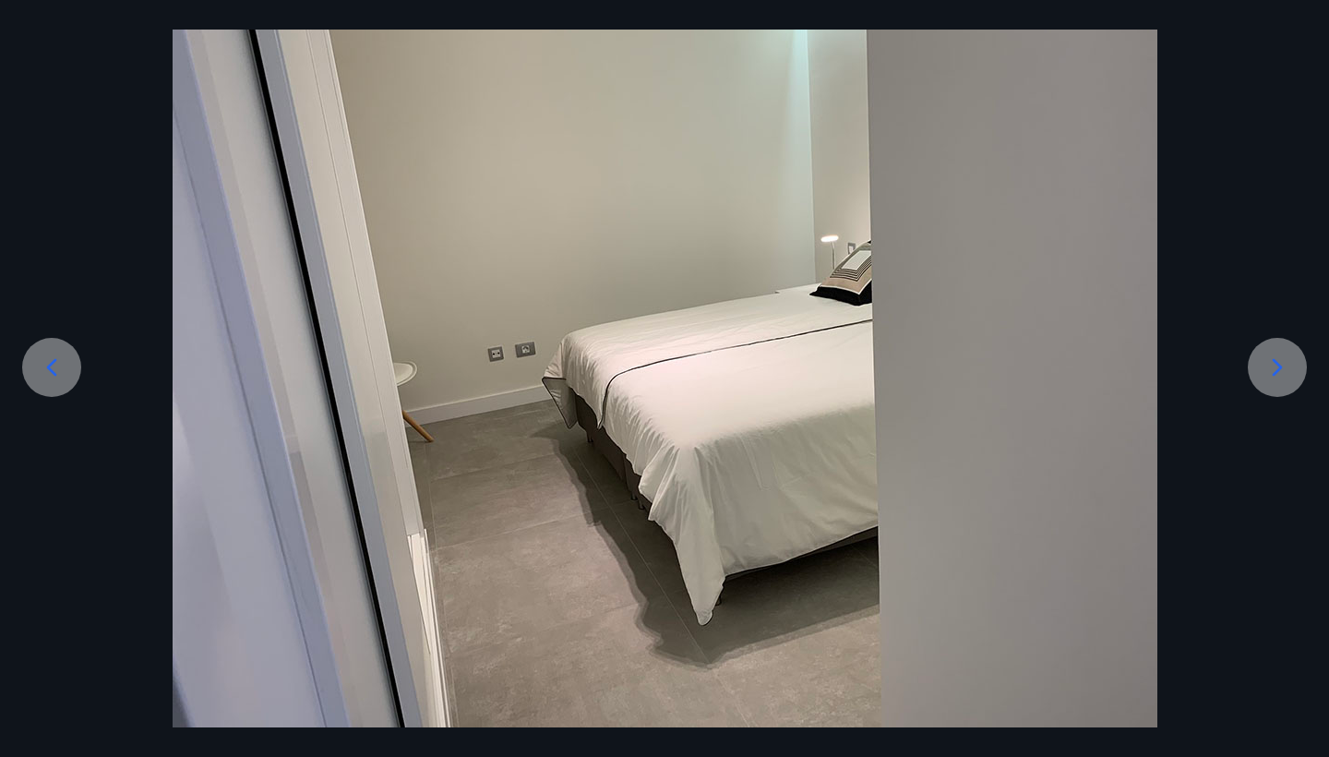
click at [1262, 378] on div at bounding box center [1277, 367] width 59 height 59
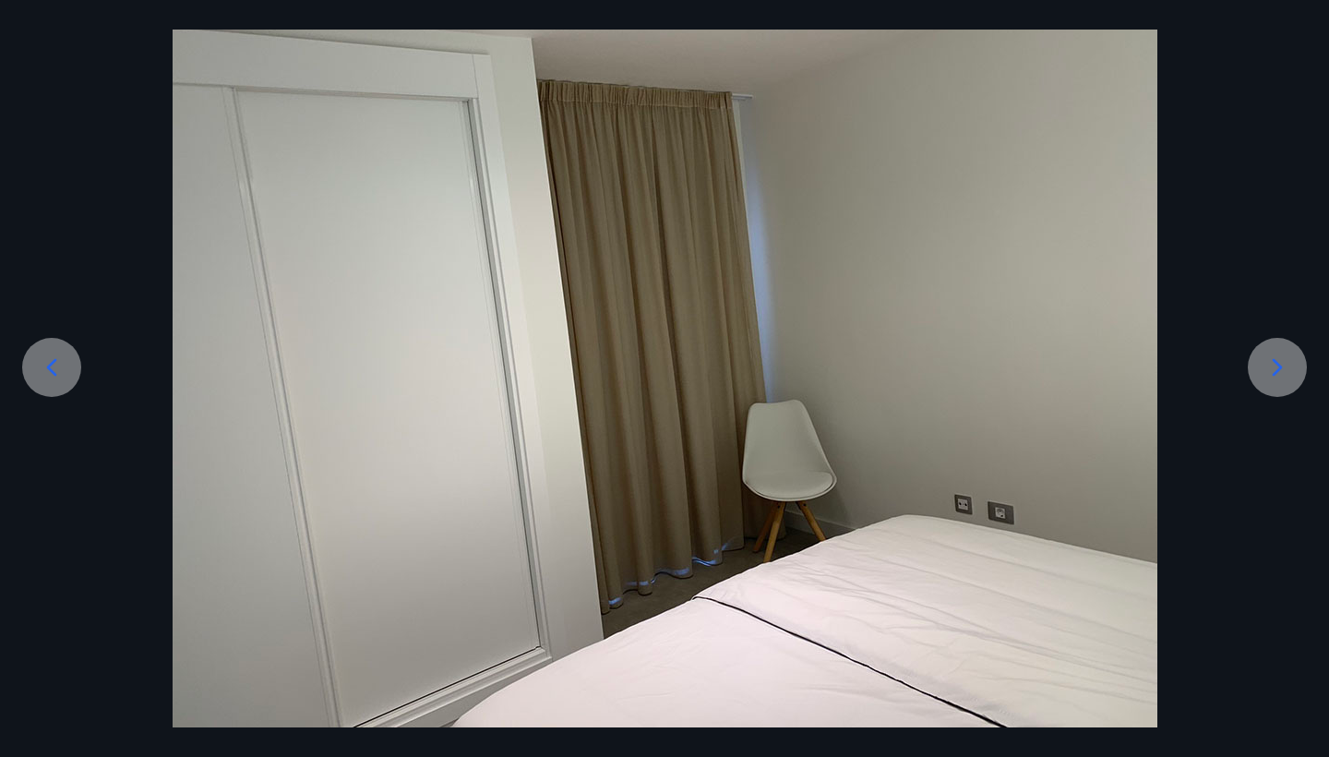
click at [1261, 379] on div at bounding box center [1277, 367] width 59 height 59
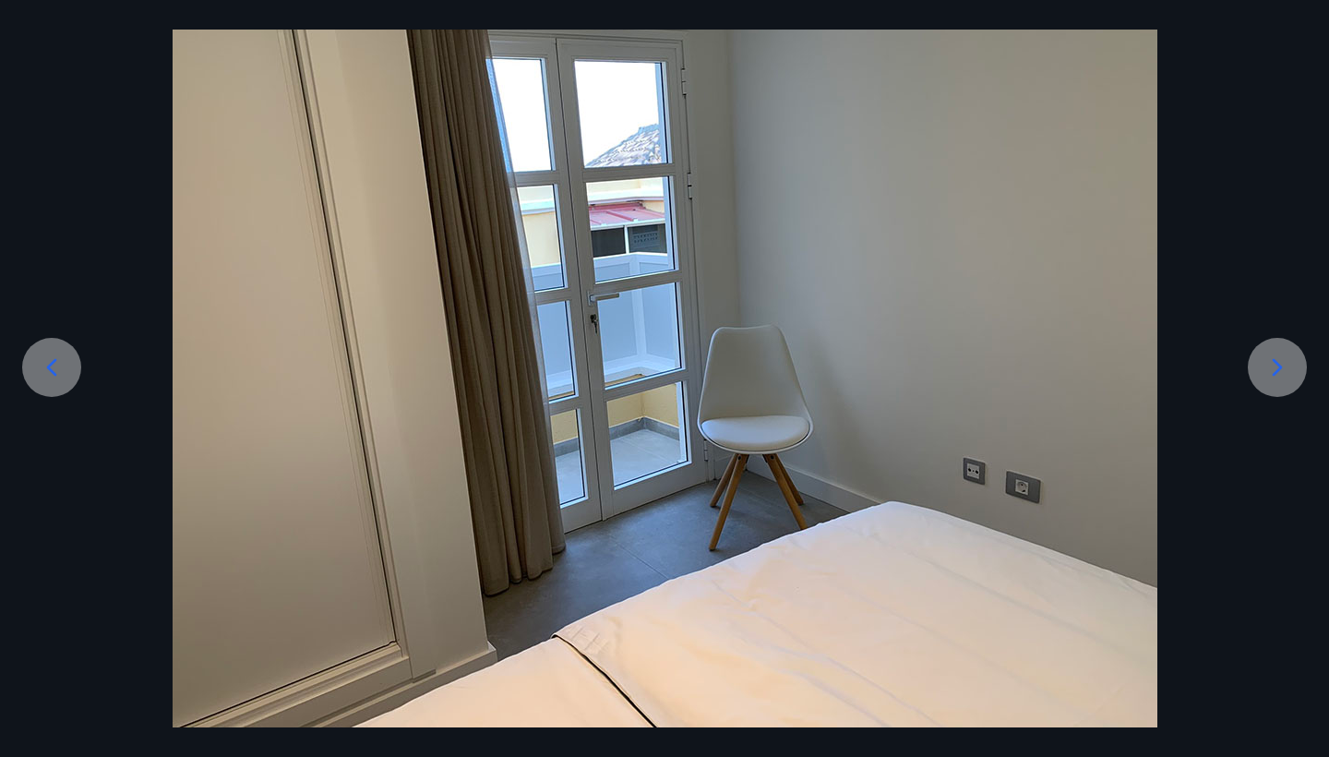
click at [1261, 379] on div at bounding box center [1277, 367] width 59 height 59
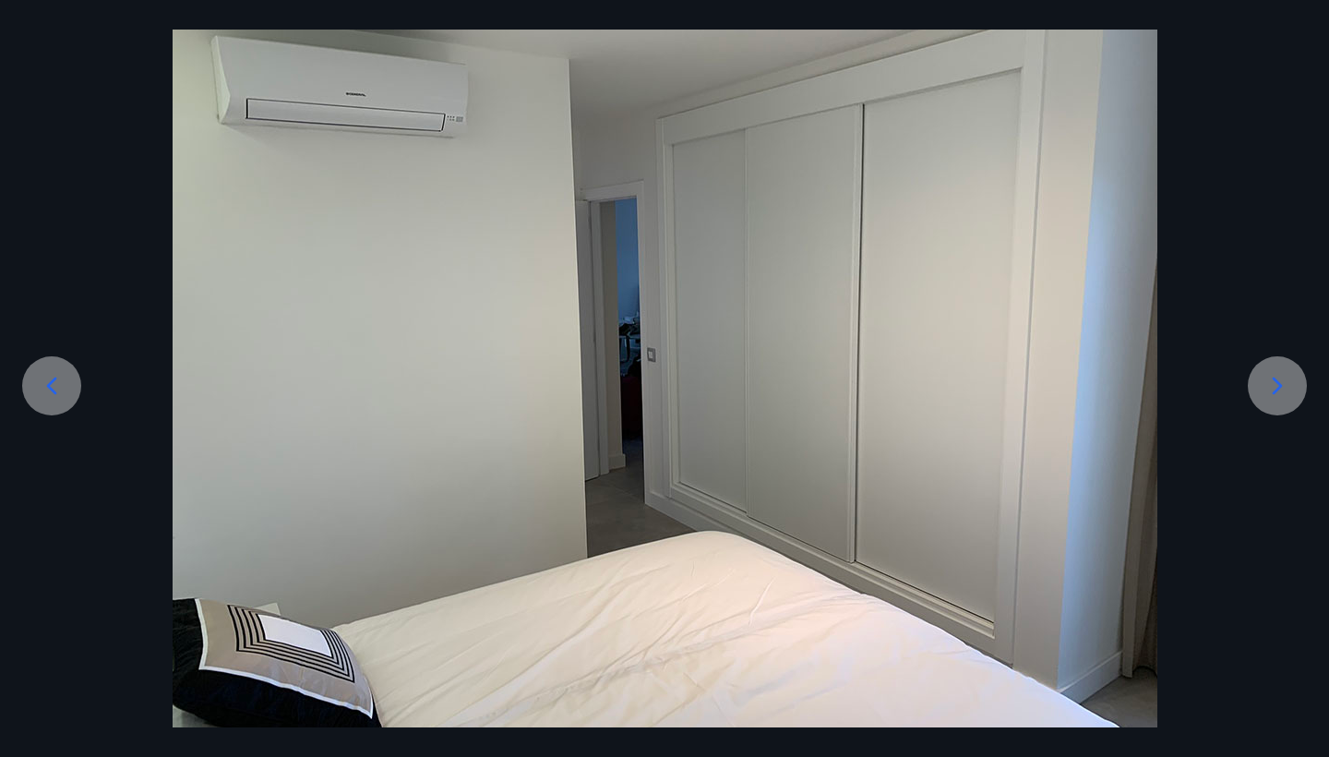
scroll to position [90, 0]
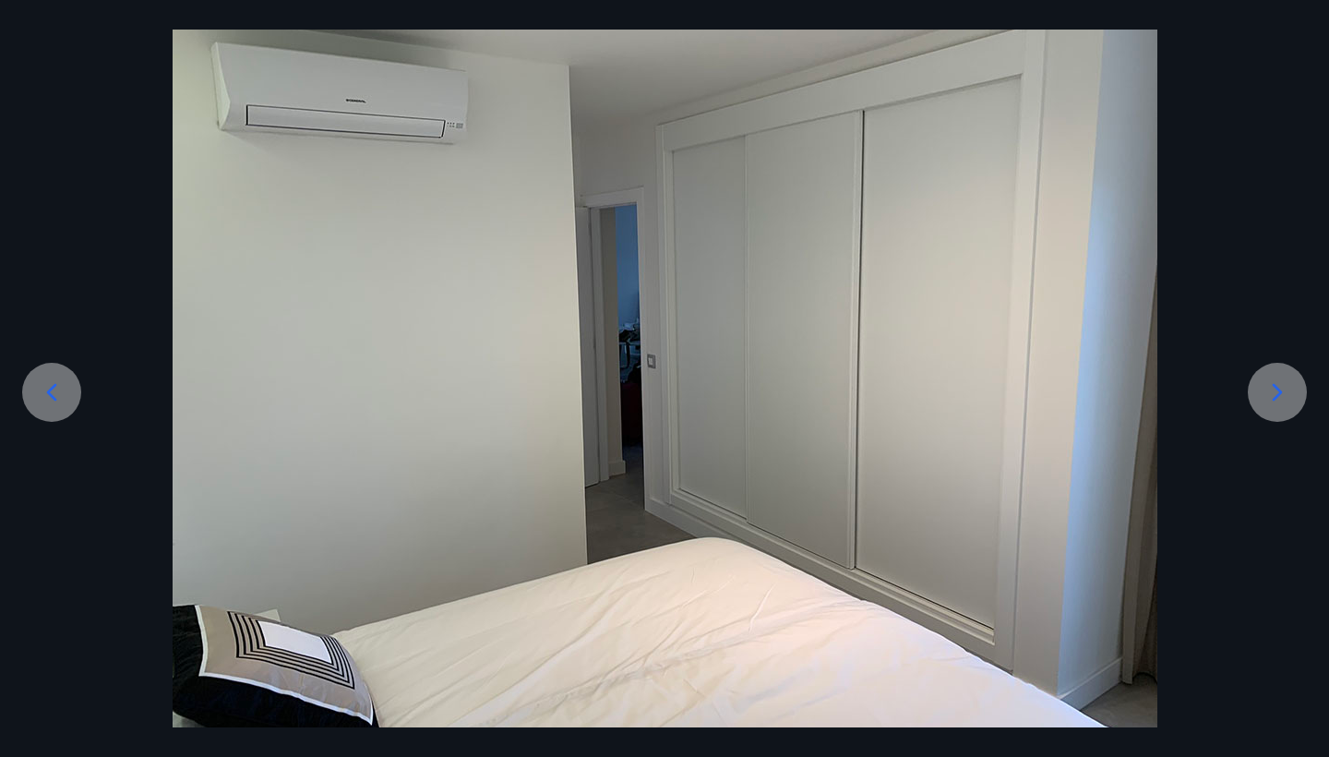
click at [1284, 390] on icon at bounding box center [1278, 393] width 30 height 30
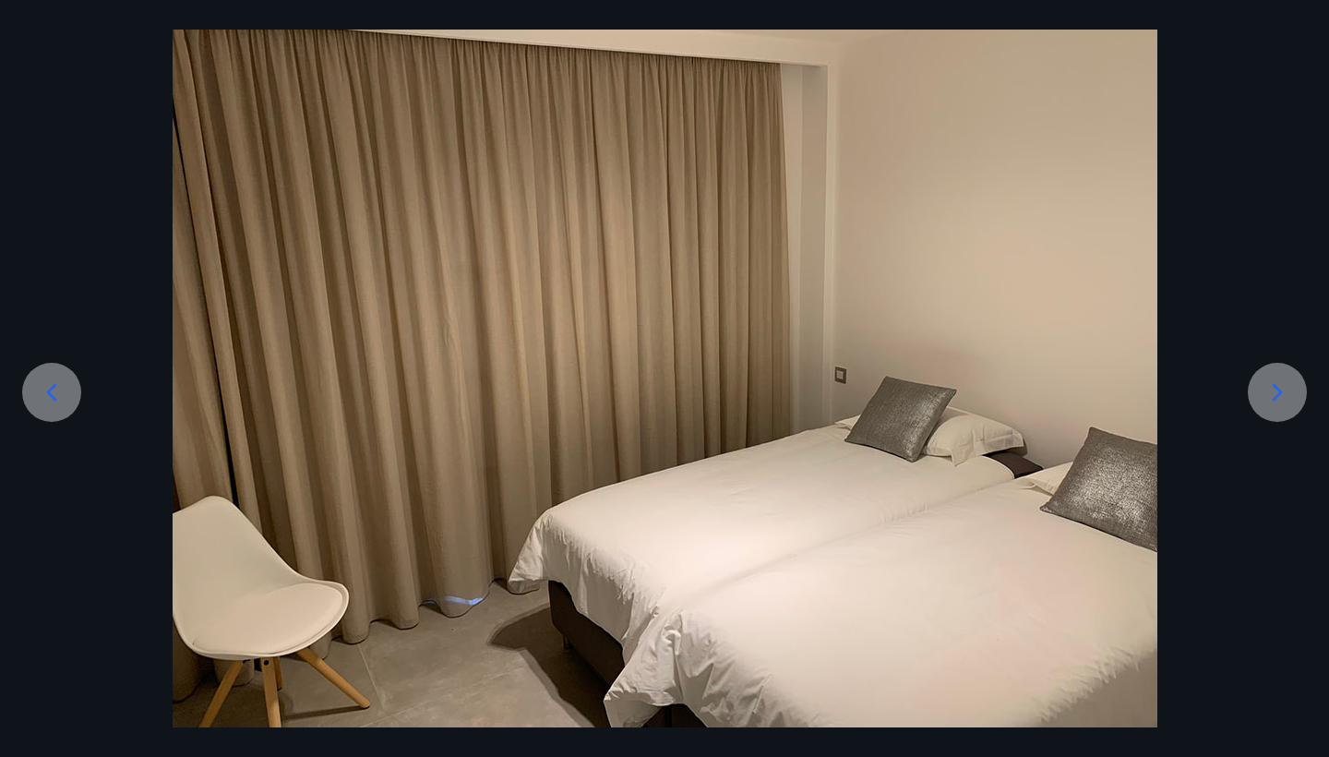
click at [57, 411] on div at bounding box center [51, 392] width 59 height 59
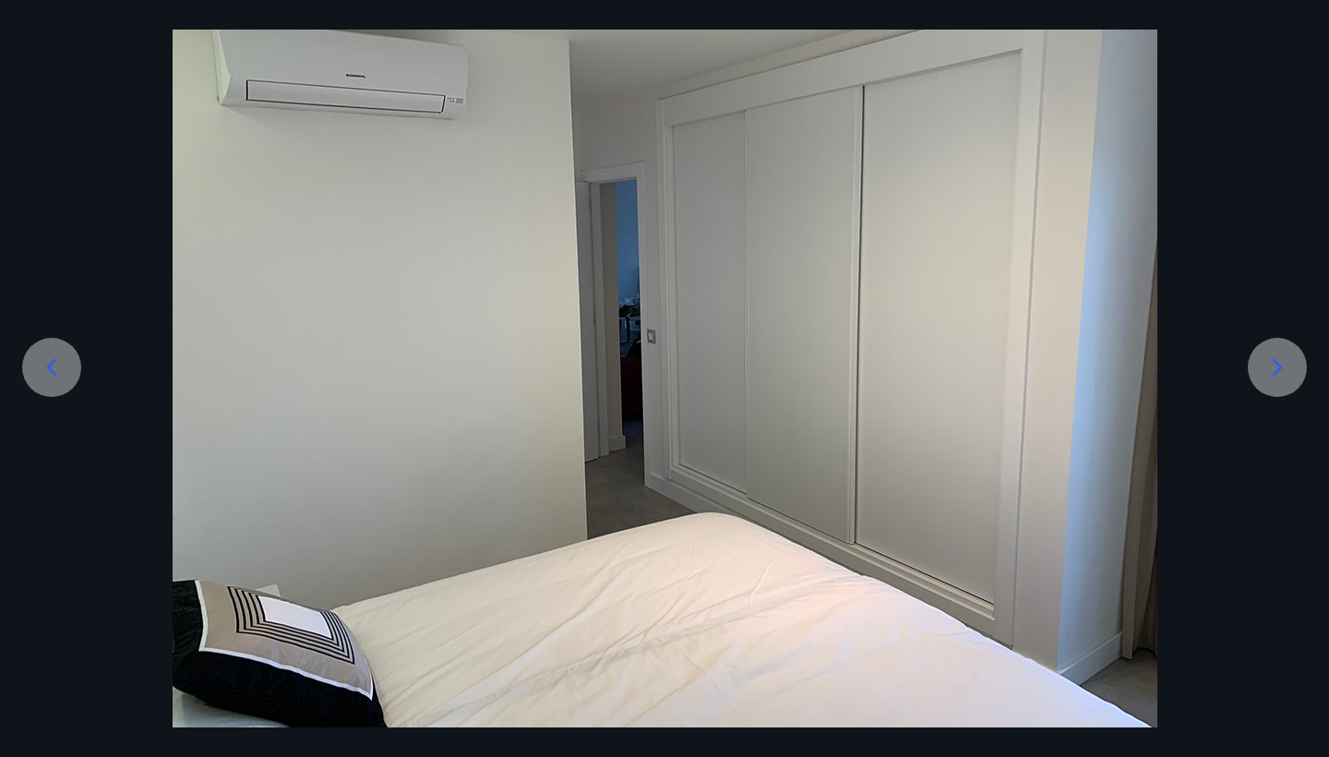
scroll to position [114, 0]
click at [1288, 360] on icon at bounding box center [1278, 368] width 30 height 30
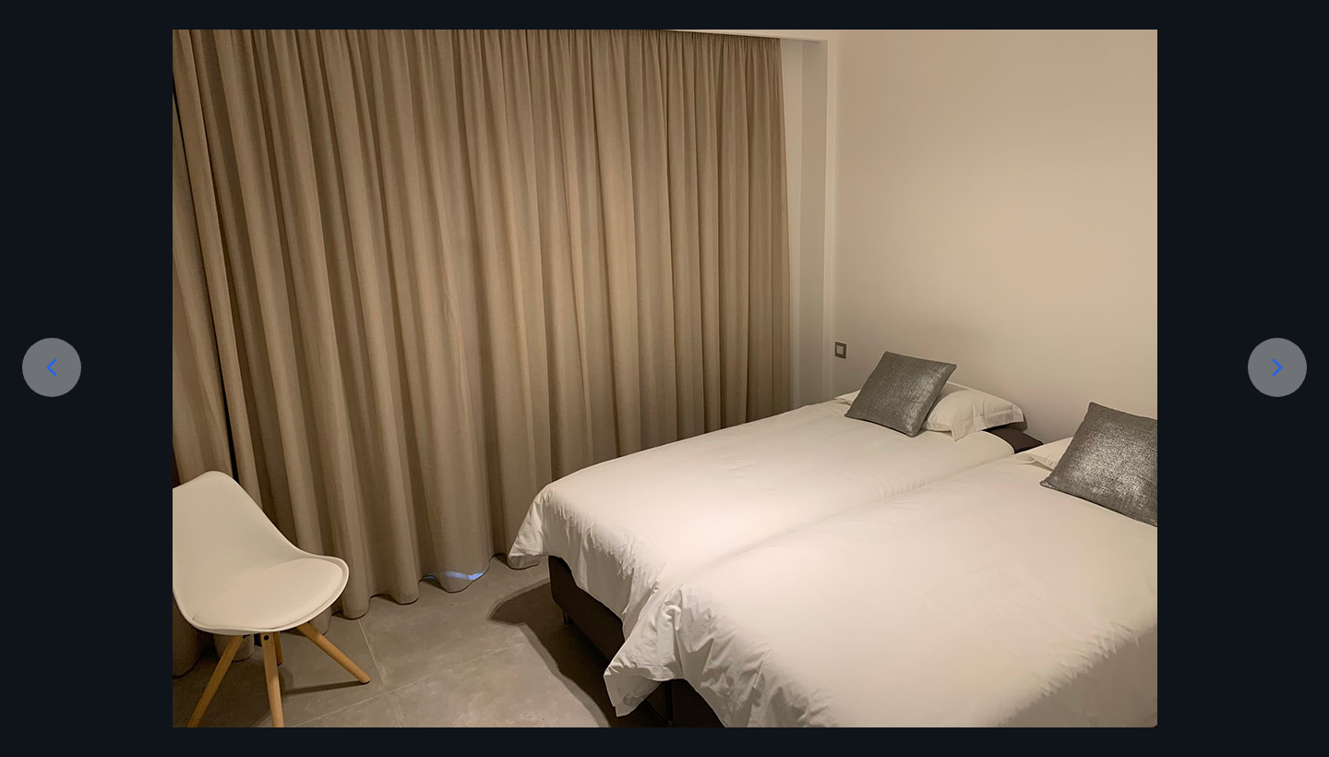
click at [1288, 359] on icon at bounding box center [1278, 368] width 30 height 30
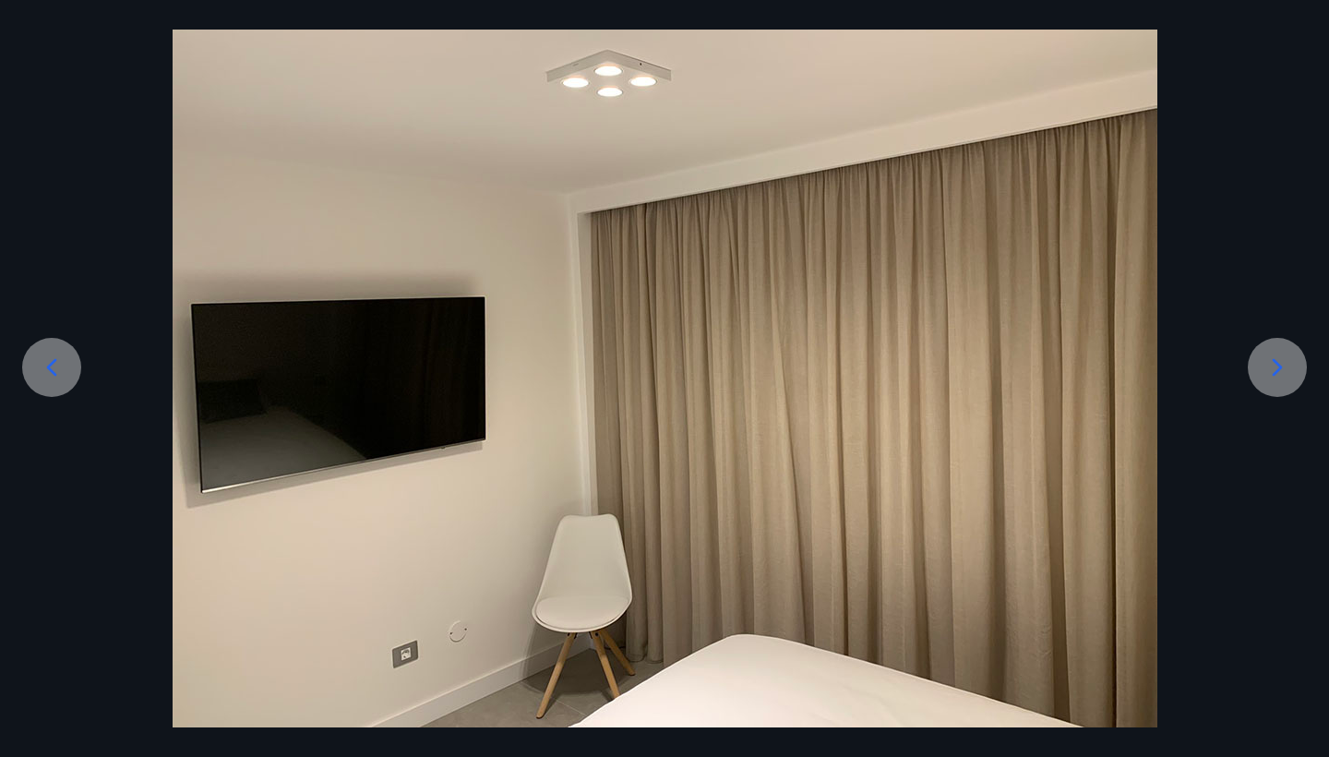
click at [1284, 364] on icon at bounding box center [1278, 368] width 30 height 30
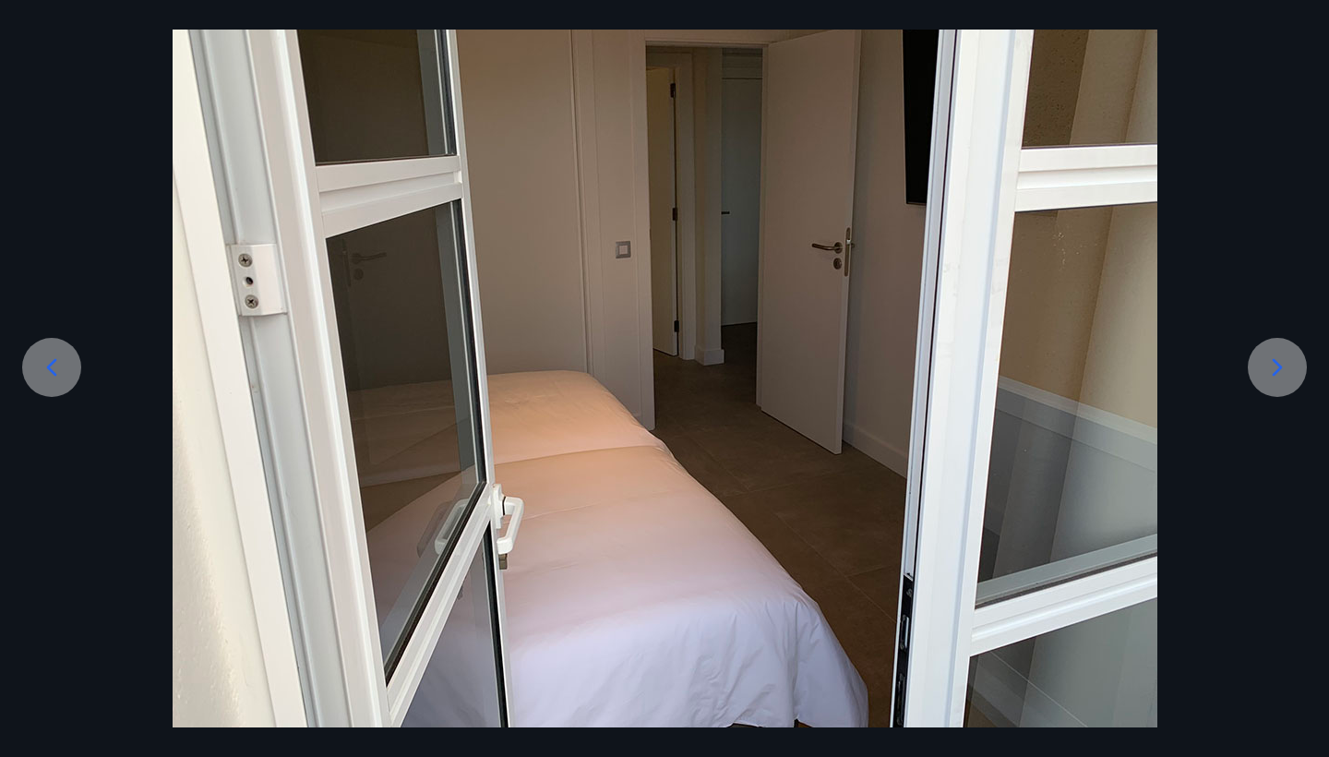
click at [1272, 378] on icon at bounding box center [1278, 368] width 30 height 30
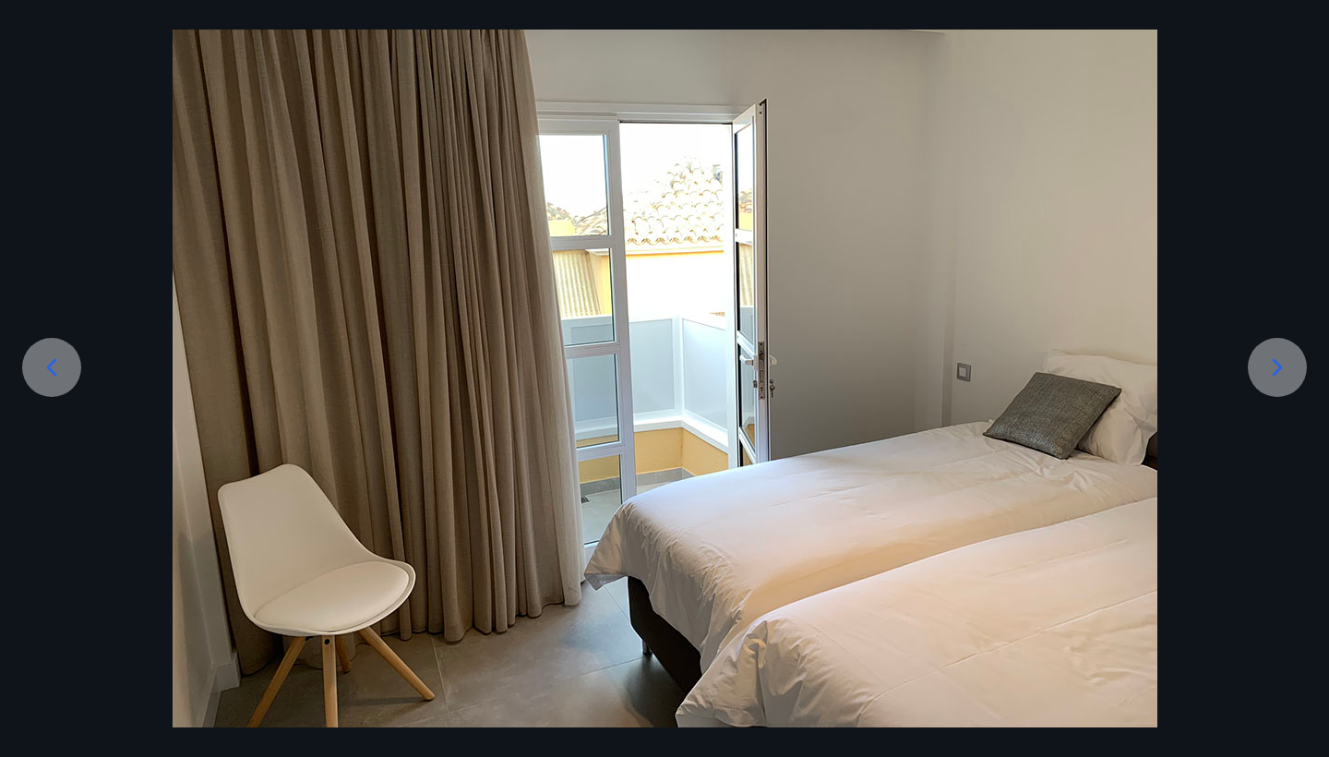
click at [1272, 378] on icon at bounding box center [1278, 368] width 30 height 30
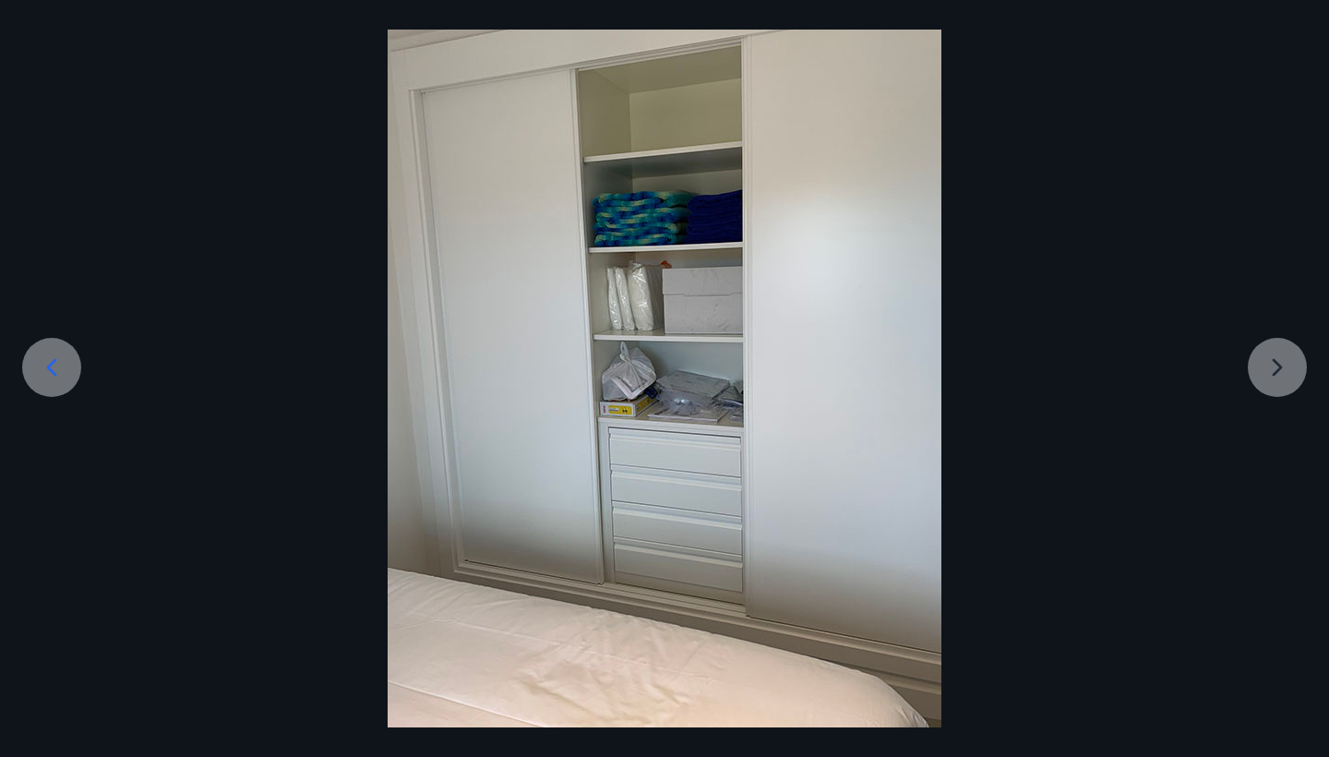
click at [1272, 378] on div at bounding box center [664, 358] width 1329 height 739
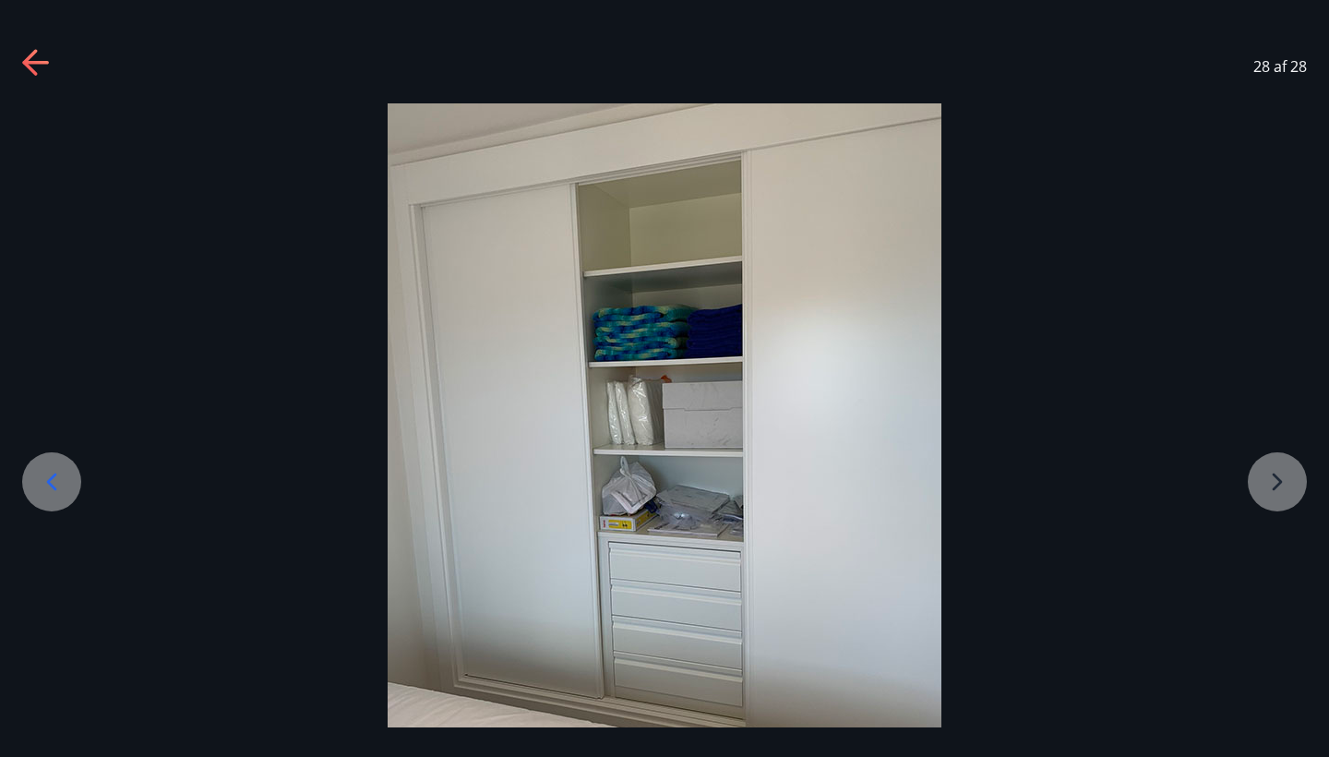
scroll to position [0, 0]
click at [35, 74] on icon at bounding box center [29, 62] width 15 height 26
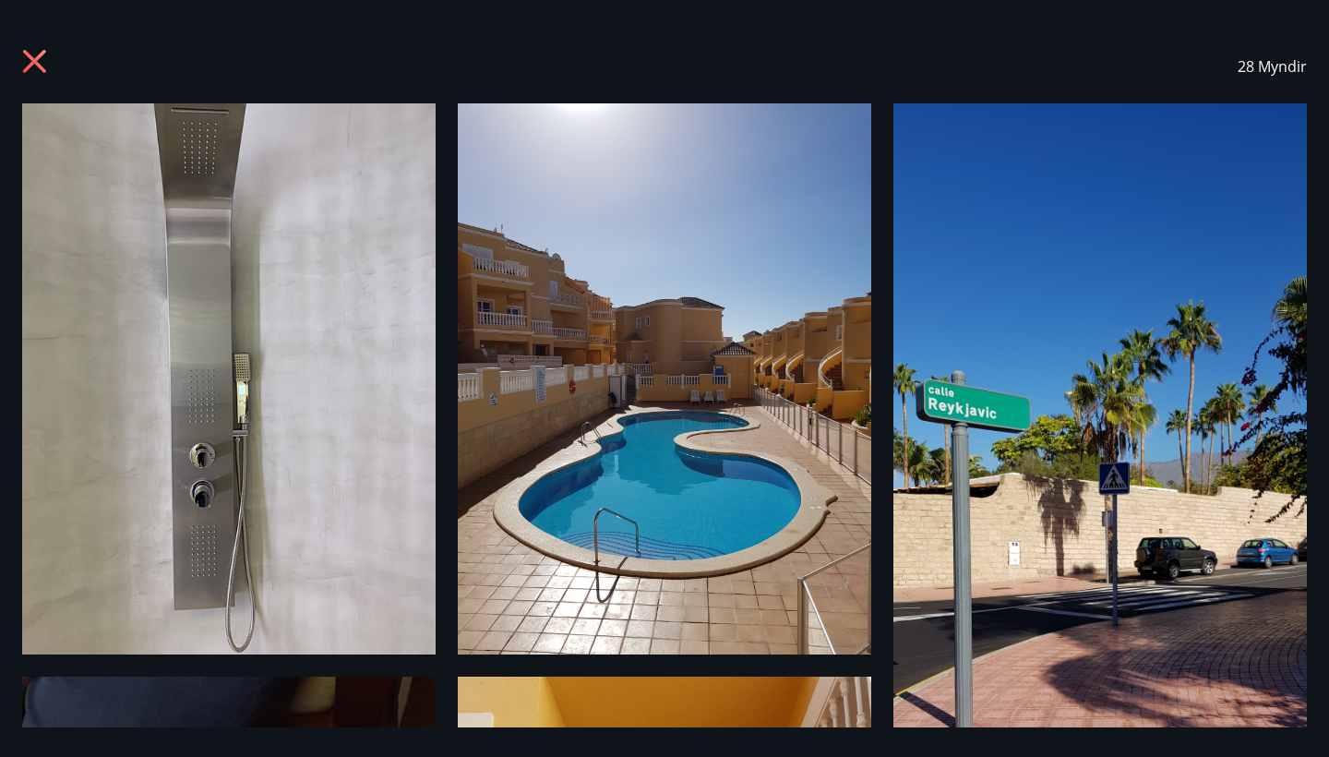
click at [32, 69] on icon at bounding box center [37, 64] width 30 height 30
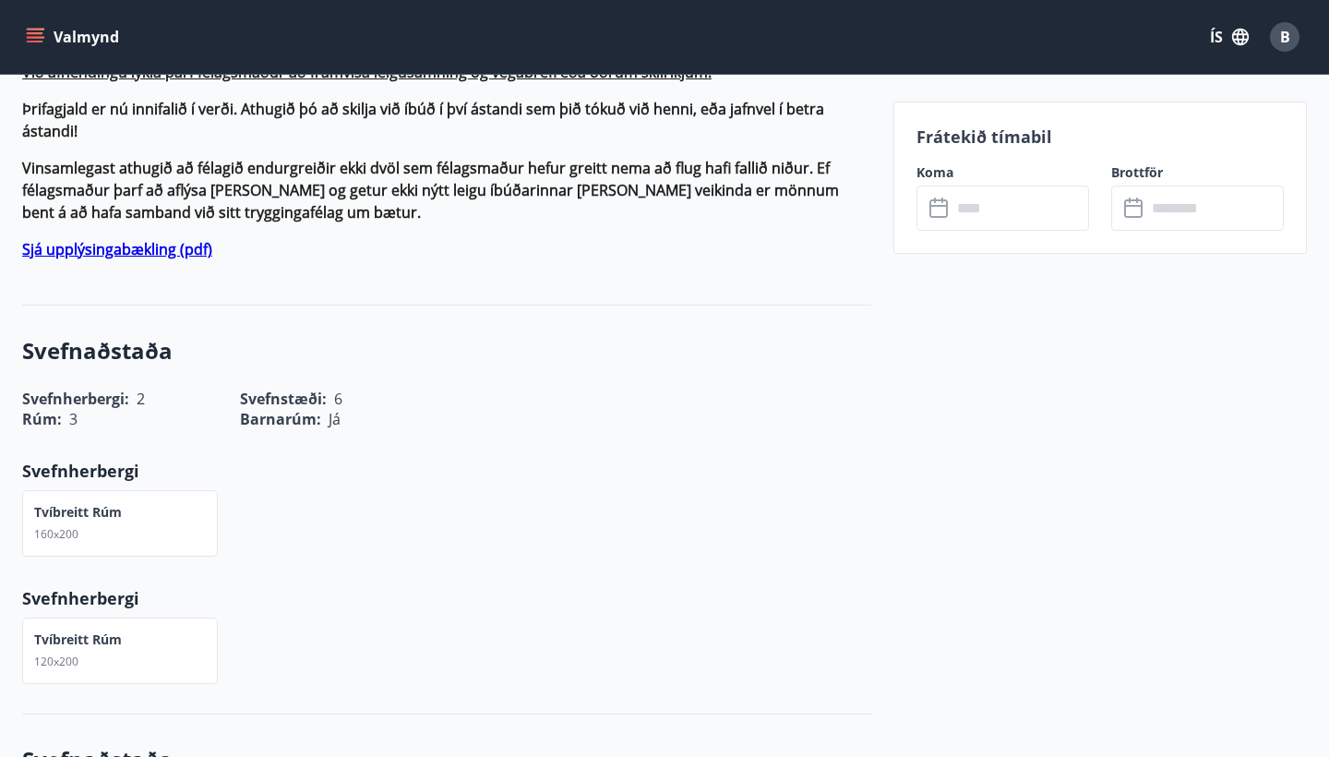
scroll to position [1019, 0]
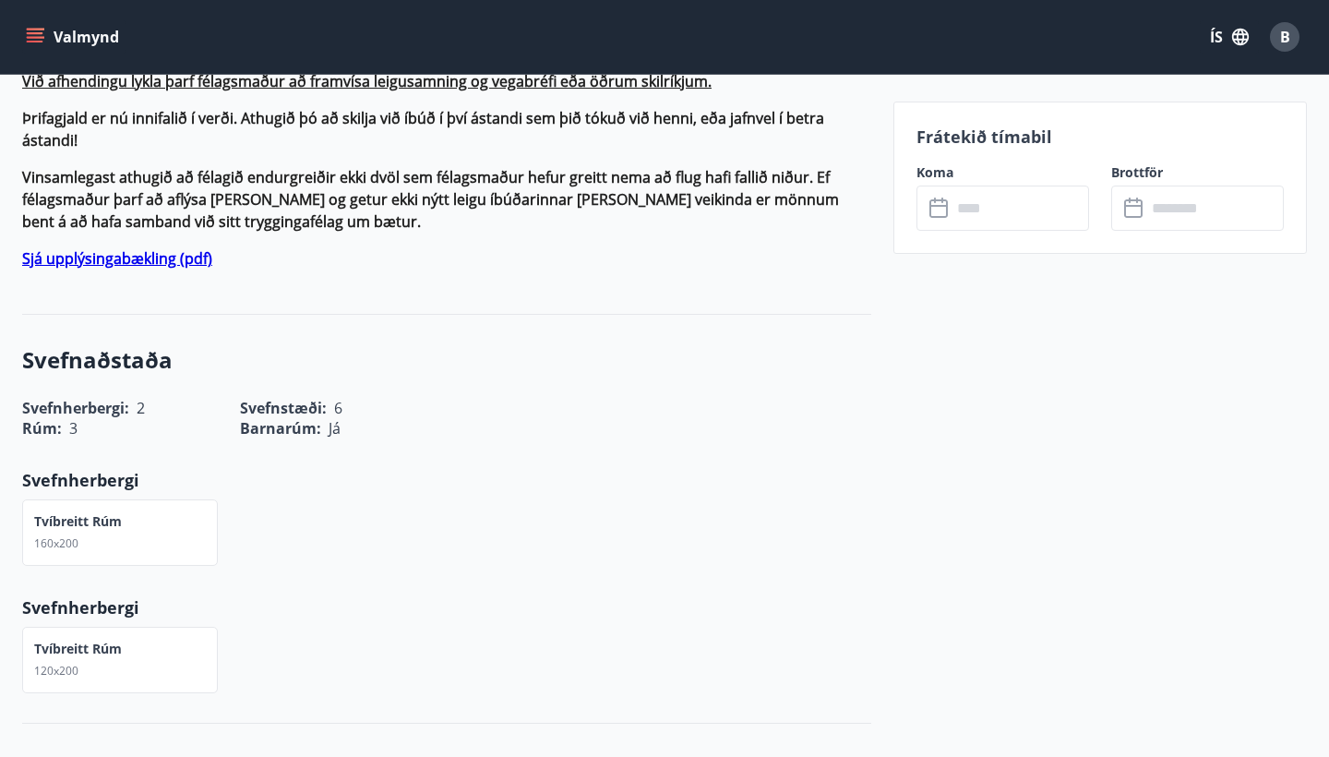
click at [160, 248] on strong "Sjá upplýsingabækling (pdf)" at bounding box center [117, 258] width 190 height 20
